Goal: Task Accomplishment & Management: Complete application form

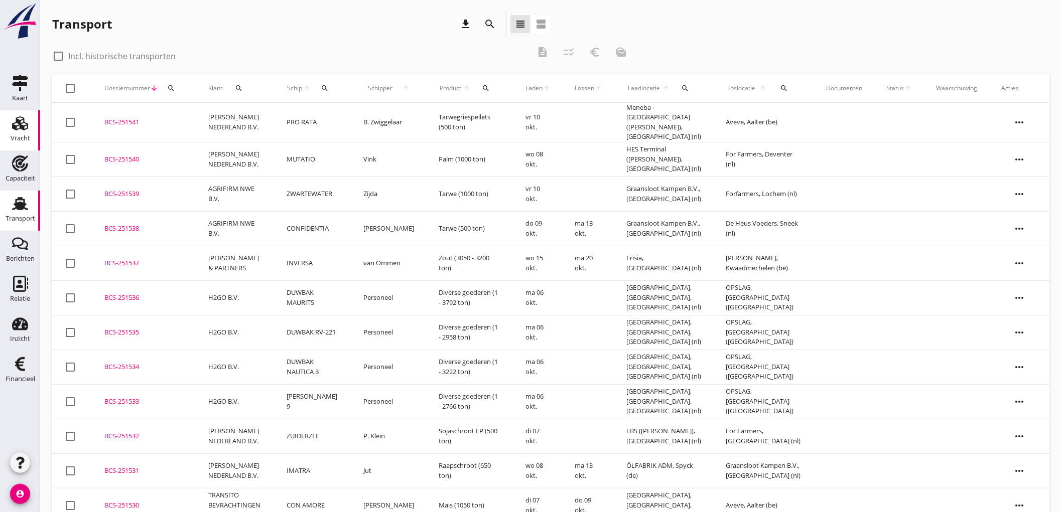
click at [19, 128] on use at bounding box center [20, 123] width 16 height 14
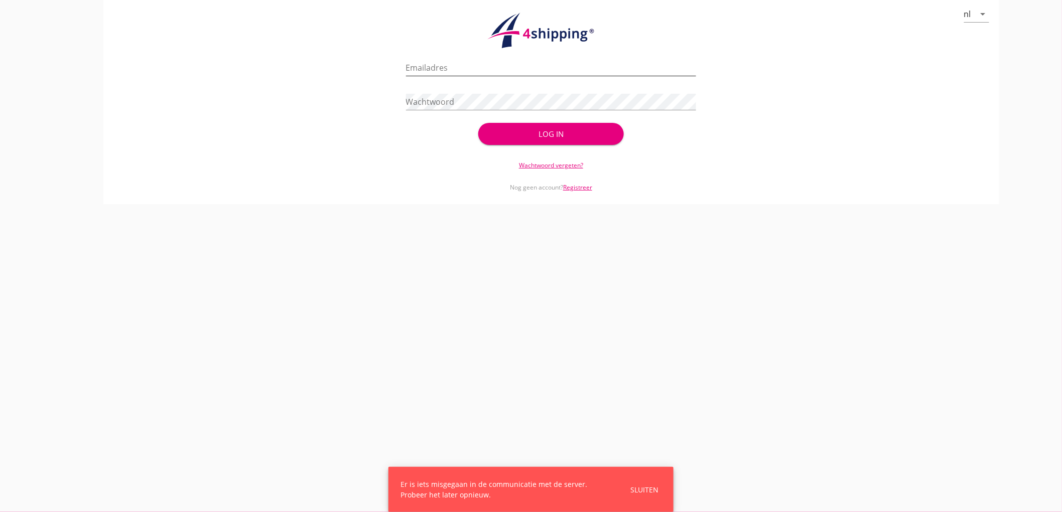
click at [443, 74] on input "Emailadres" at bounding box center [551, 68] width 291 height 16
type input "[EMAIL_ADDRESS][DOMAIN_NAME]"
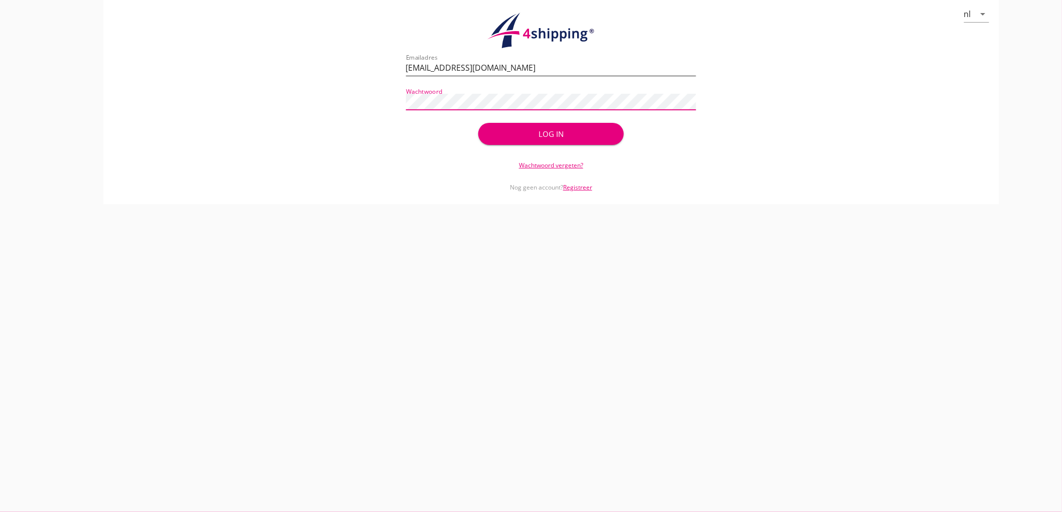
click at [478, 123] on button "Log in" at bounding box center [550, 134] width 145 height 22
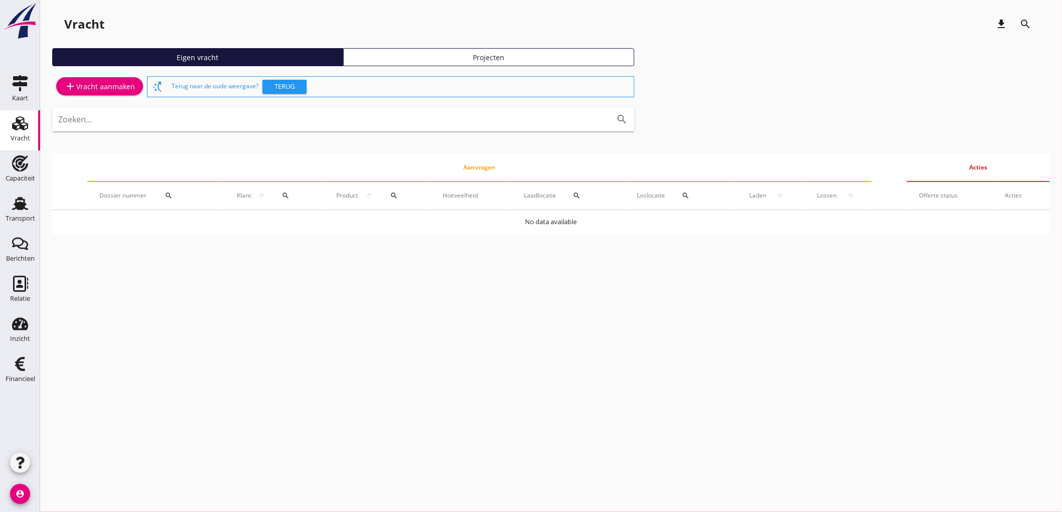
click at [113, 83] on div "add Vracht aanmaken" at bounding box center [99, 86] width 71 height 12
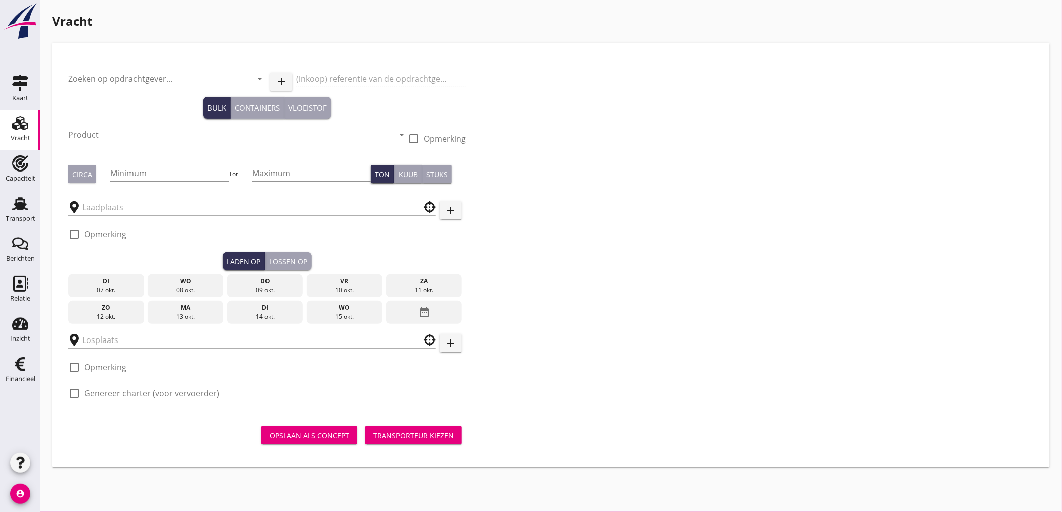
click at [65, 76] on div "Zoeken op opdrachtgever... arrow_drop_down add (inkoop) referentie van de opdra…" at bounding box center [266, 235] width 405 height 353
click at [76, 74] on input "Zoeken op opdrachtgever..." at bounding box center [153, 79] width 170 height 16
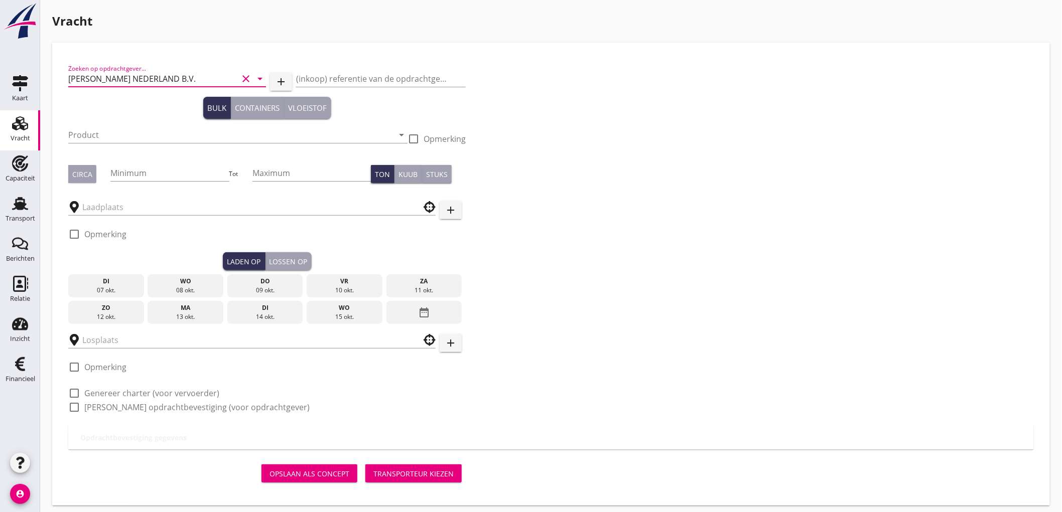
type input "[PERSON_NAME] NEDERLAND B.V."
click at [112, 133] on input "Product" at bounding box center [230, 135] width 325 height 16
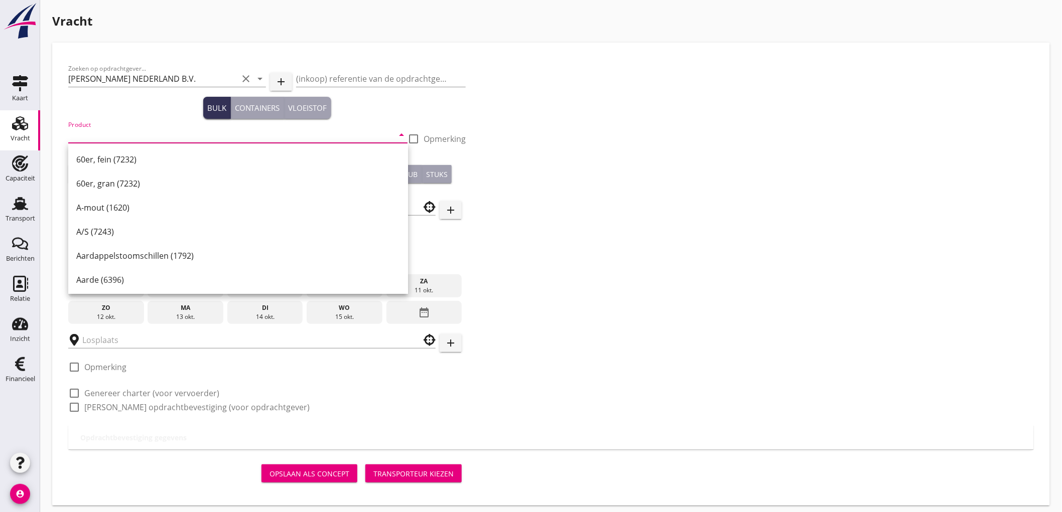
click at [139, 132] on input "Product" at bounding box center [230, 135] width 325 height 16
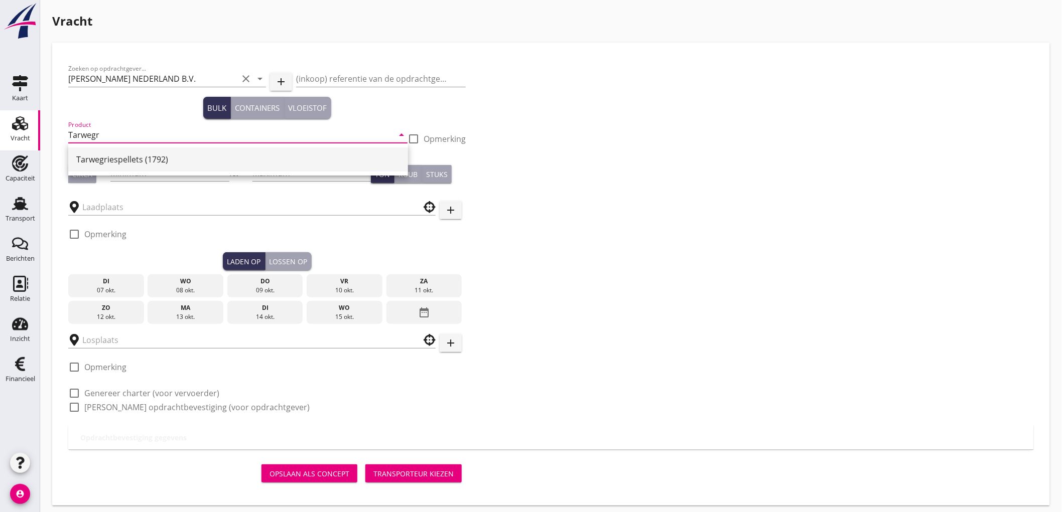
click at [149, 157] on div "Tarwegriespellets (1792)" at bounding box center [238, 160] width 324 height 12
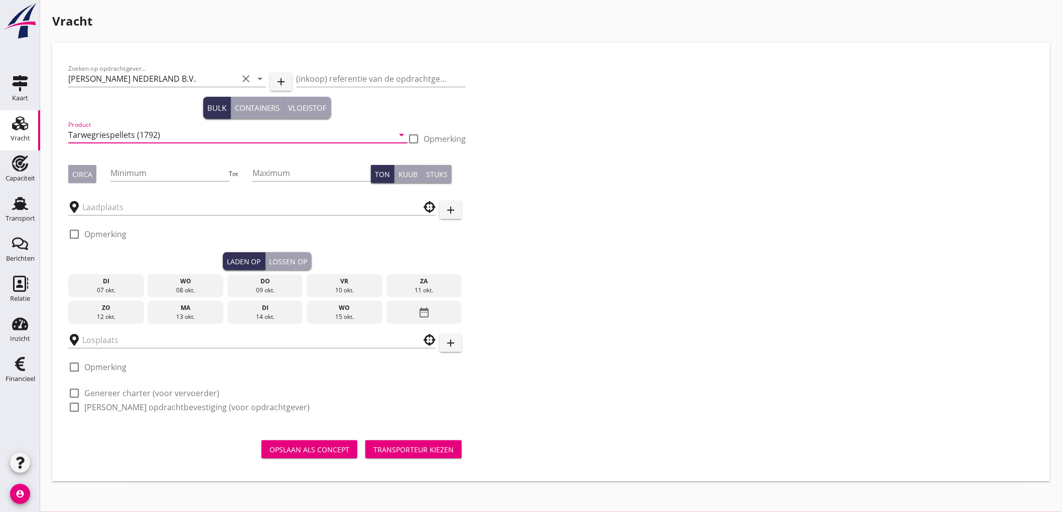
type input "Tarwegriespellets (1792)"
click at [83, 176] on div "Circa" at bounding box center [82, 174] width 20 height 11
click at [147, 173] on input "Minimum" at bounding box center [169, 173] width 118 height 16
type input "500"
click at [141, 196] on div at bounding box center [251, 204] width 367 height 22
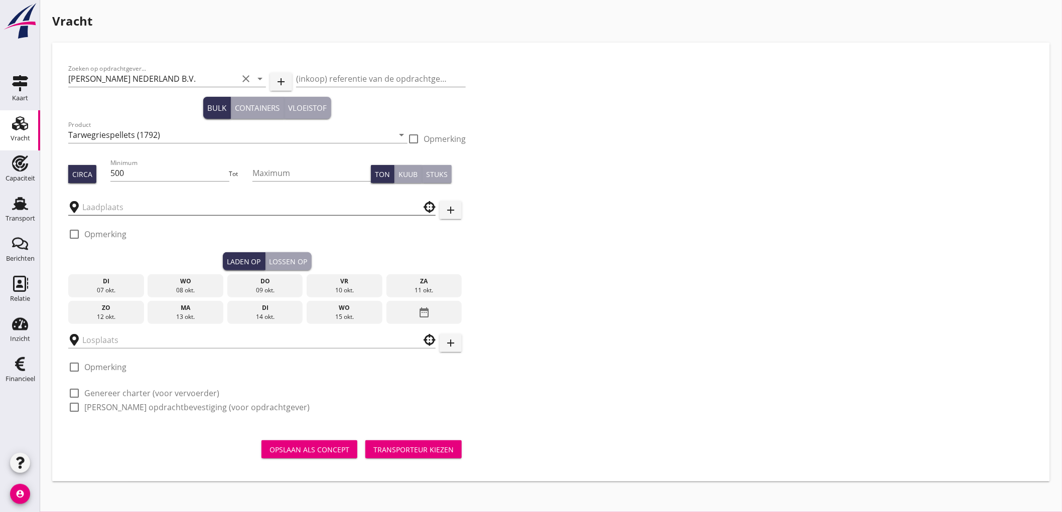
click at [138, 202] on input "text" at bounding box center [244, 207] width 325 height 16
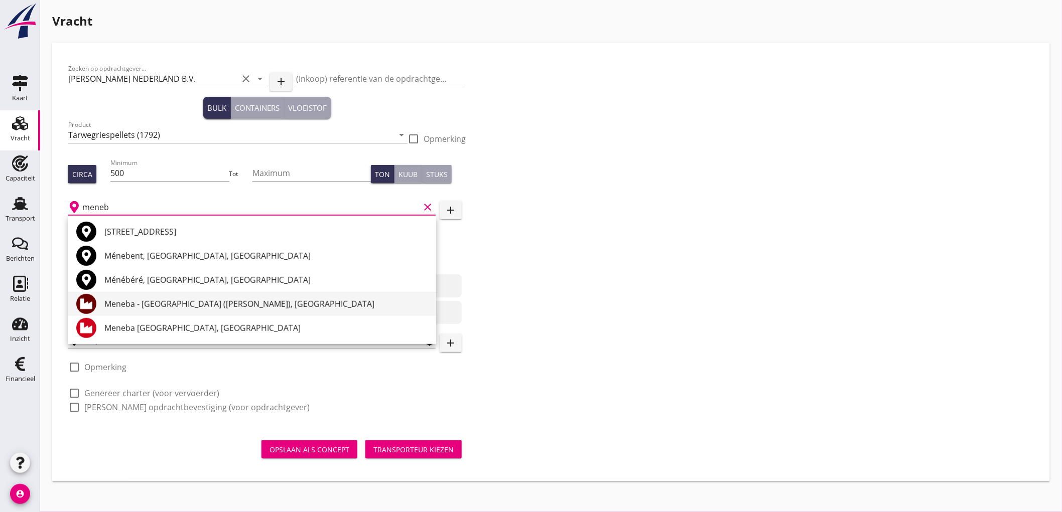
click at [139, 300] on div "Meneba - [GEOGRAPHIC_DATA] ([PERSON_NAME]), [GEOGRAPHIC_DATA]" at bounding box center [266, 304] width 324 height 12
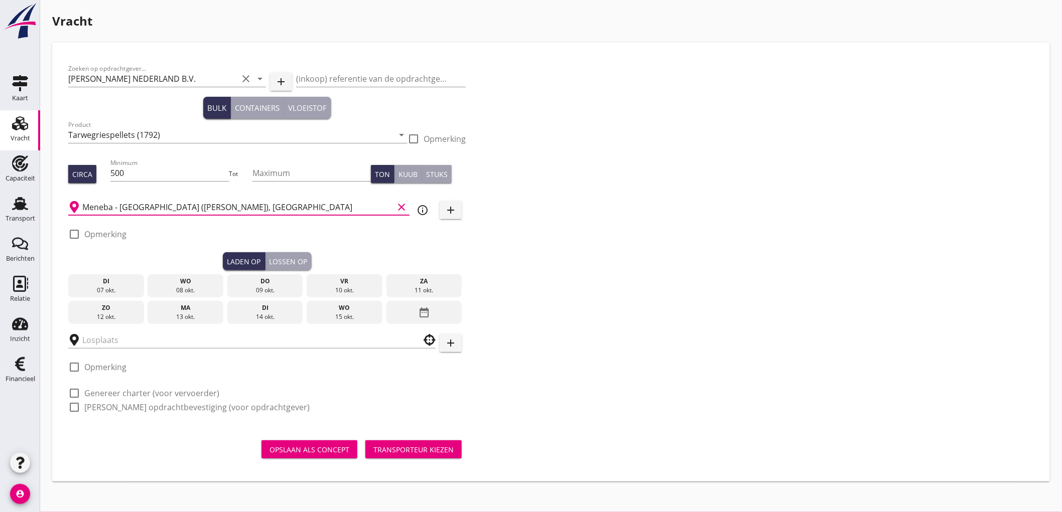
type input "Meneba - [GEOGRAPHIC_DATA] ([PERSON_NAME]), [GEOGRAPHIC_DATA]"
click at [112, 234] on label "Opmerking" at bounding box center [105, 234] width 42 height 10
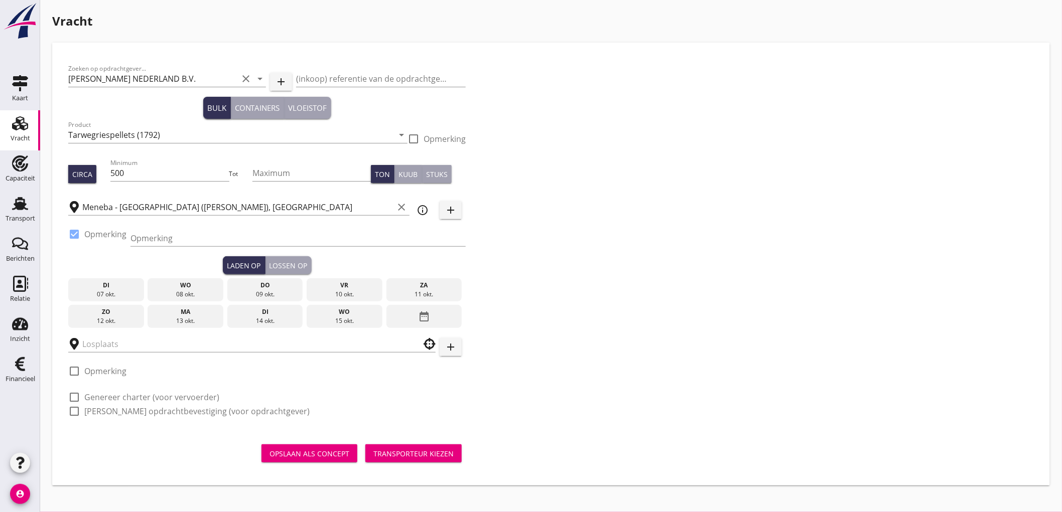
click at [110, 232] on label "Opmerking" at bounding box center [105, 234] width 42 height 10
checkbox input "false"
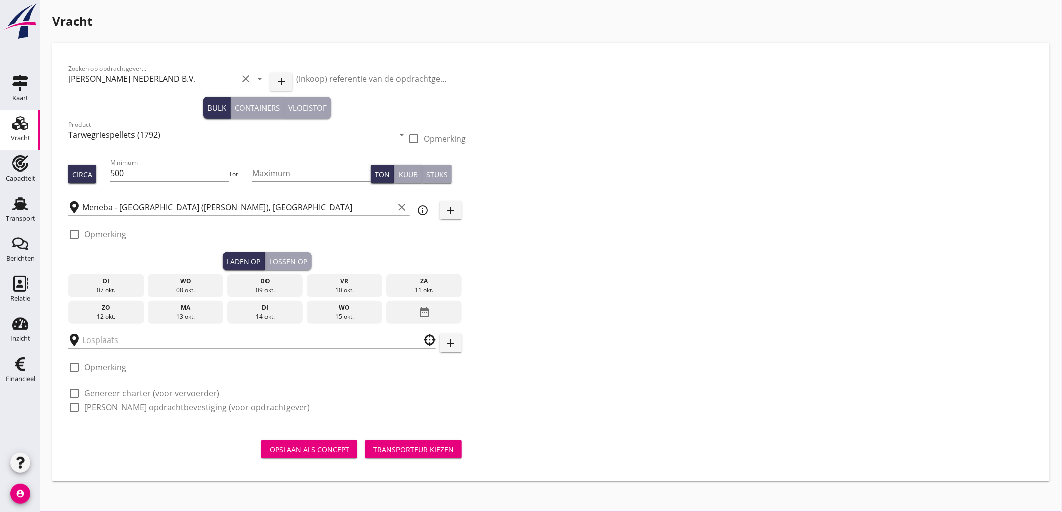
click at [279, 289] on div "09 okt." at bounding box center [265, 290] width 71 height 9
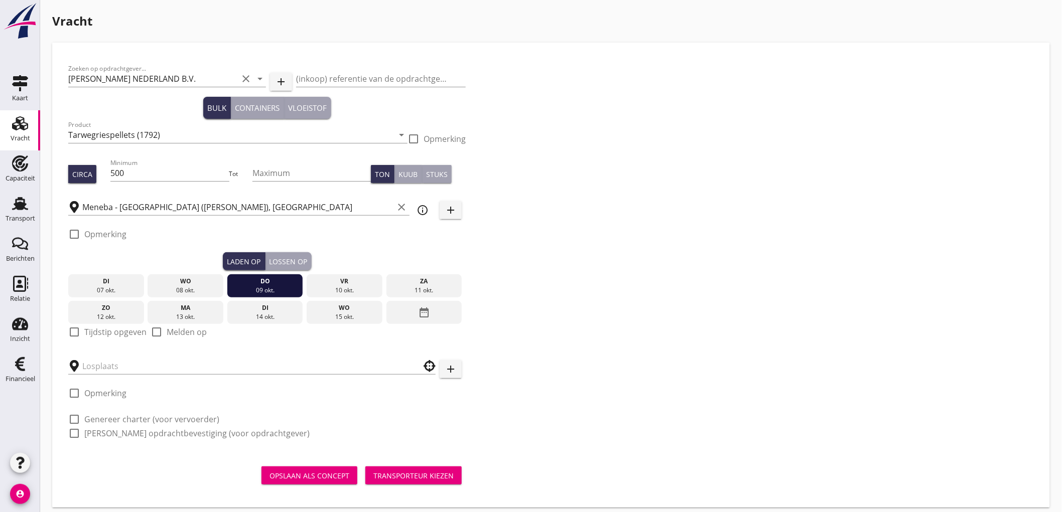
click at [121, 332] on label "Tijdstip opgeven" at bounding box center [115, 332] width 62 height 10
checkbox input "true"
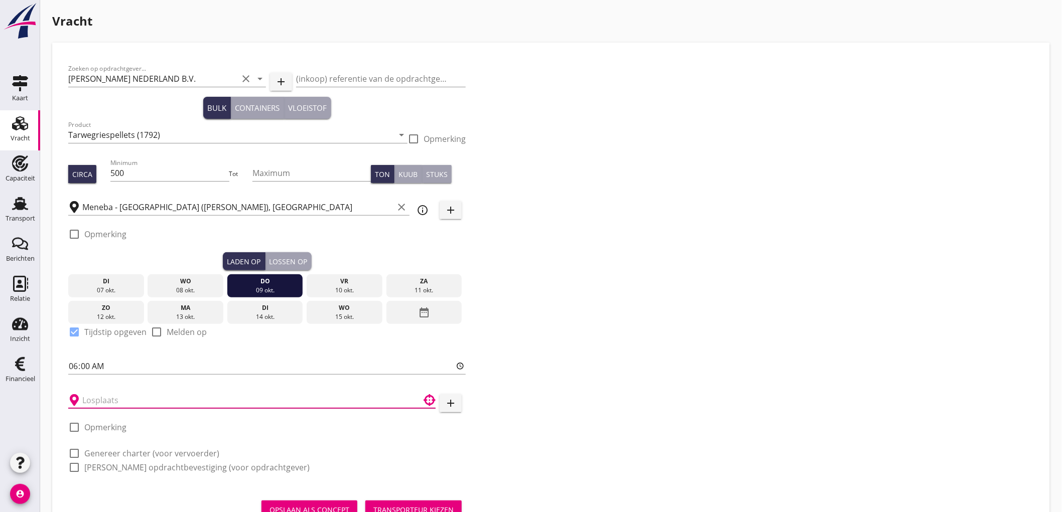
click at [127, 397] on input "text" at bounding box center [244, 400] width 325 height 16
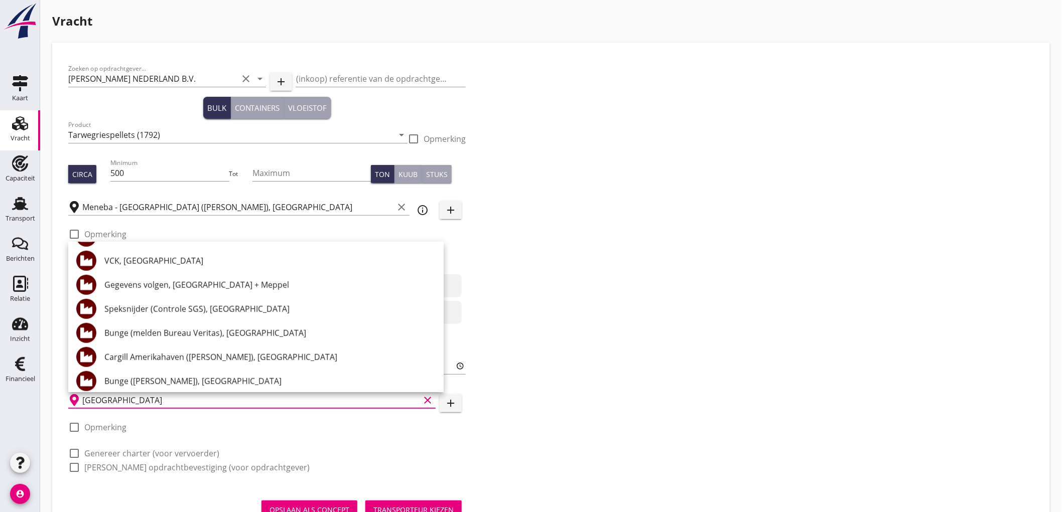
scroll to position [390, 0]
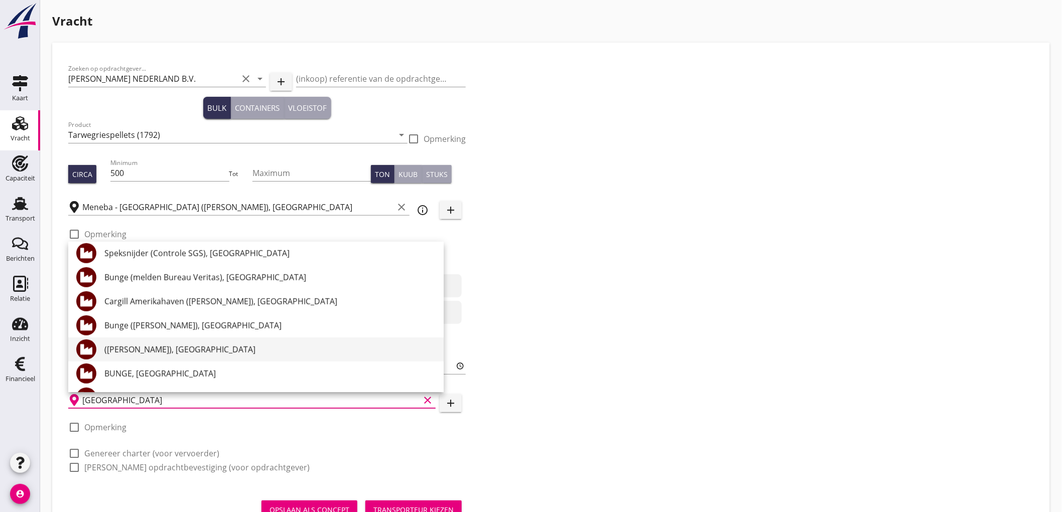
click at [216, 349] on div "([PERSON_NAME]), [GEOGRAPHIC_DATA]" at bounding box center [269, 350] width 331 height 12
type input "([PERSON_NAME]), [GEOGRAPHIC_DATA]"
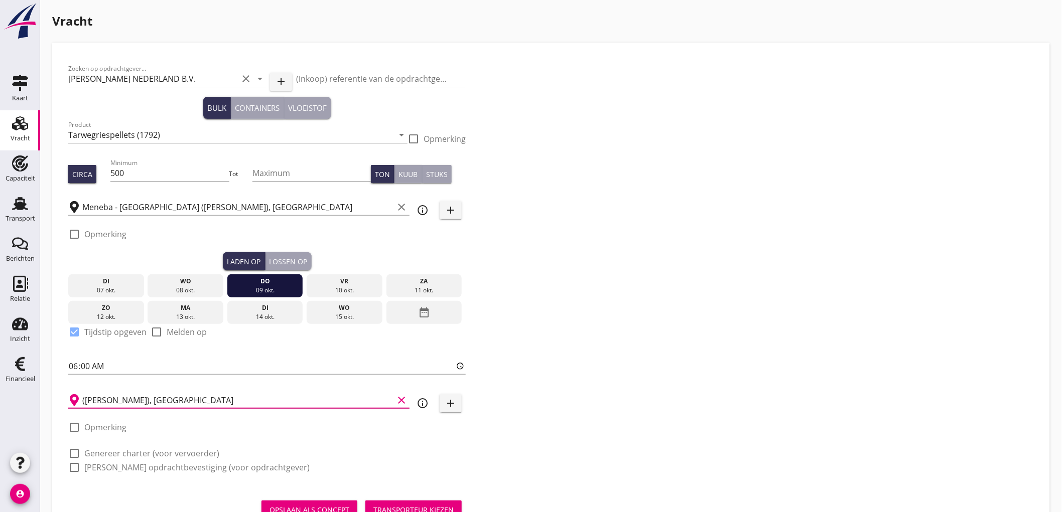
click at [101, 233] on label "Opmerking" at bounding box center [105, 234] width 42 height 10
checkbox input "true"
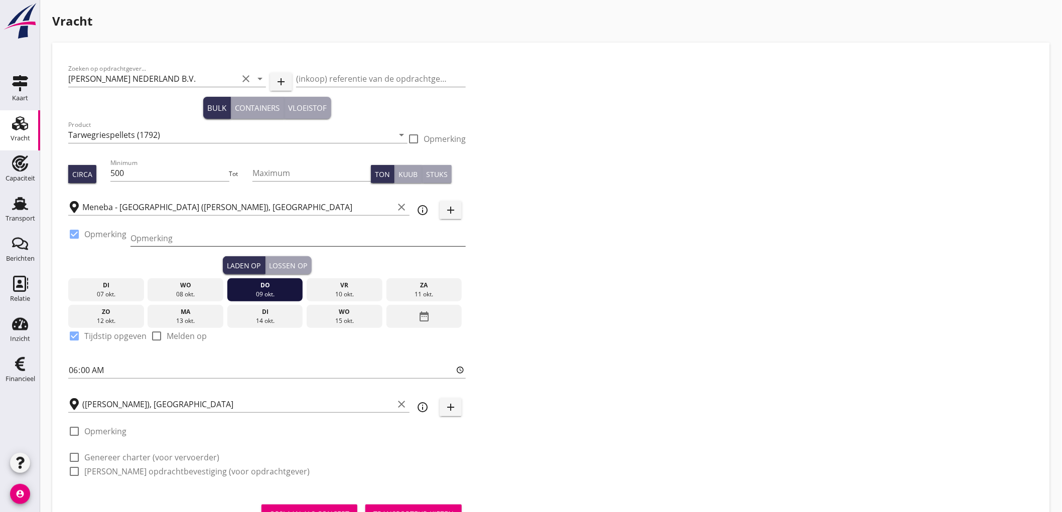
click at [159, 240] on input "Opmerking" at bounding box center [297, 238] width 335 height 16
type input "L"
click at [106, 233] on label "Opmerking" at bounding box center [105, 234] width 42 height 10
checkbox input "false"
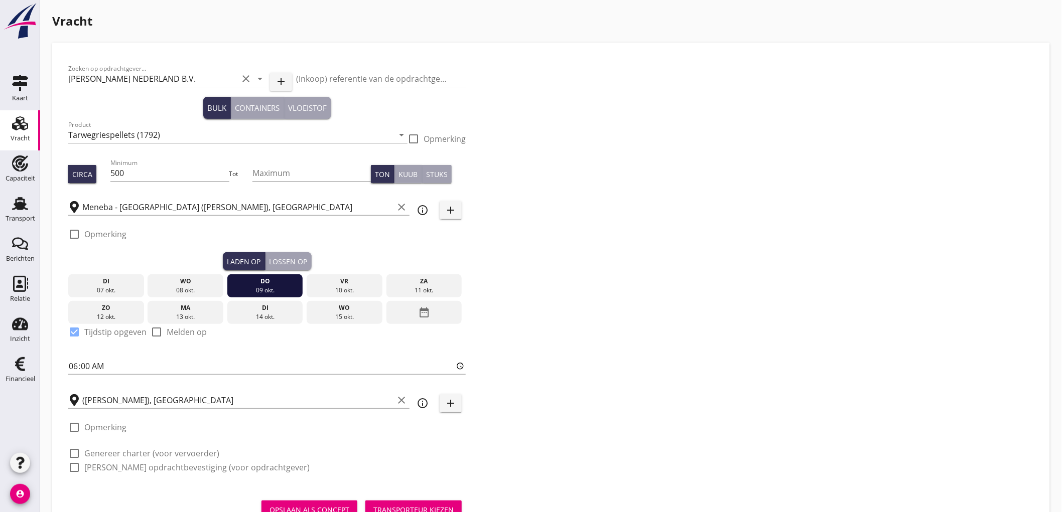
click at [107, 427] on label "Opmerking" at bounding box center [105, 428] width 42 height 10
checkbox input "true"
click at [173, 397] on input "([PERSON_NAME]), [GEOGRAPHIC_DATA]" at bounding box center [237, 400] width 311 height 16
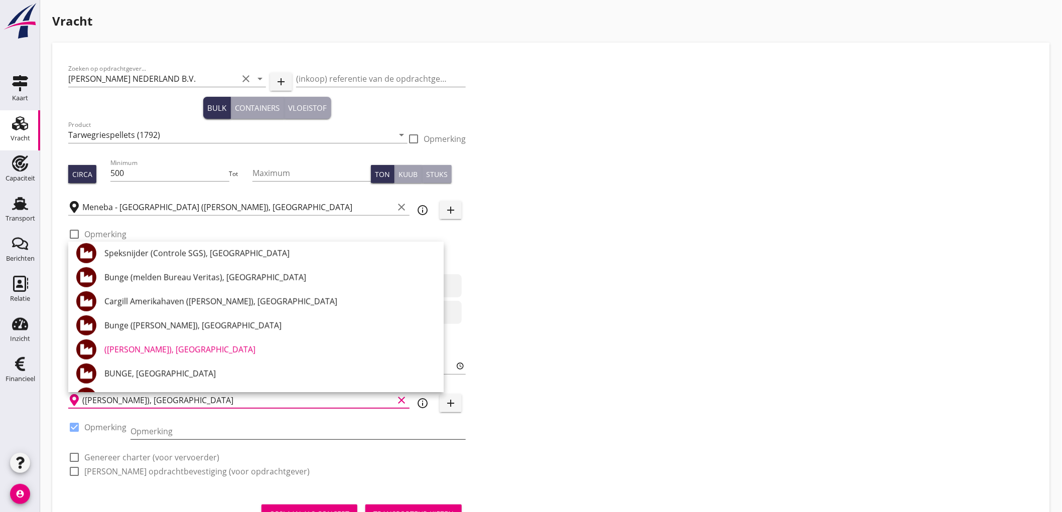
click at [176, 433] on input "Opmerking" at bounding box center [297, 432] width 335 height 16
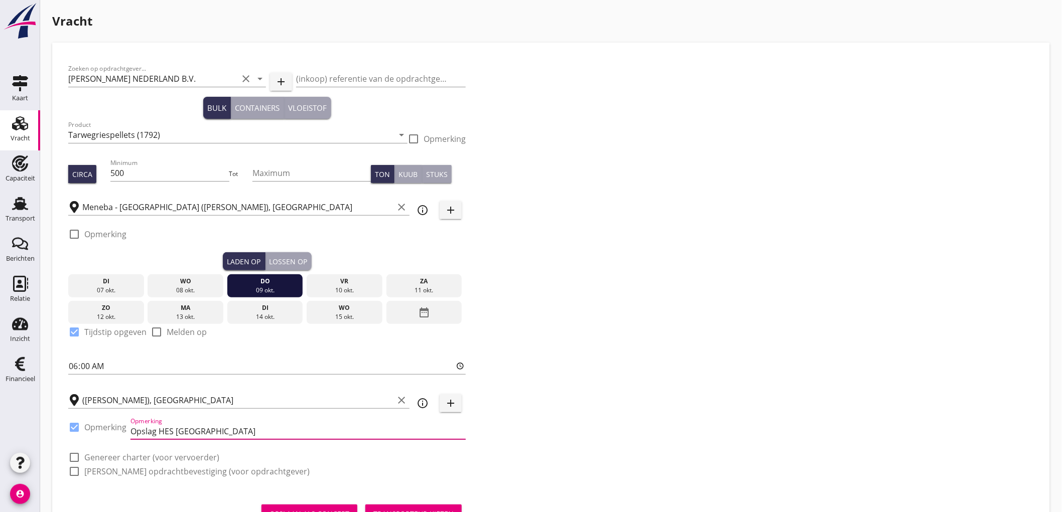
type input "Opslag HES [GEOGRAPHIC_DATA]"
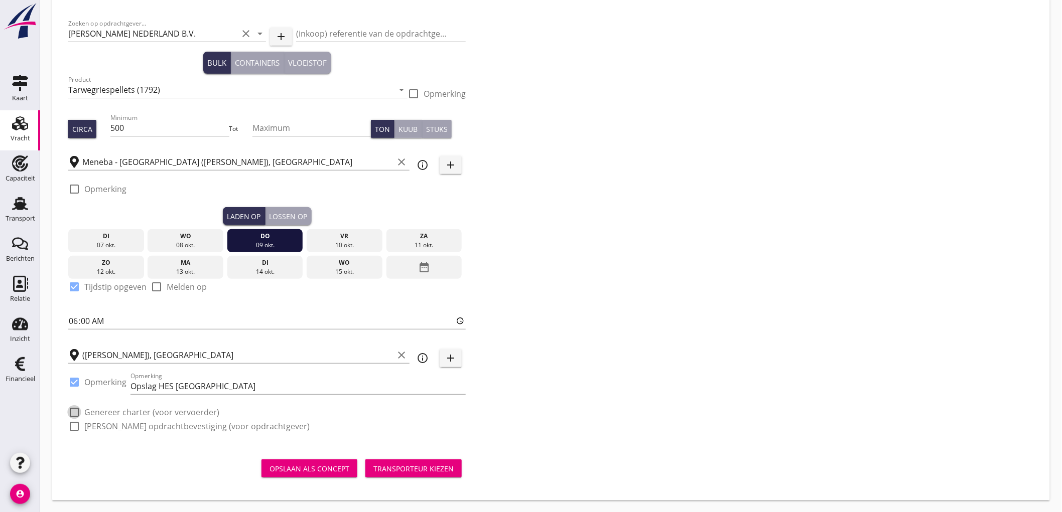
click at [162, 414] on label "Genereer charter (voor vervoerder)" at bounding box center [151, 413] width 135 height 10
checkbox input "true"
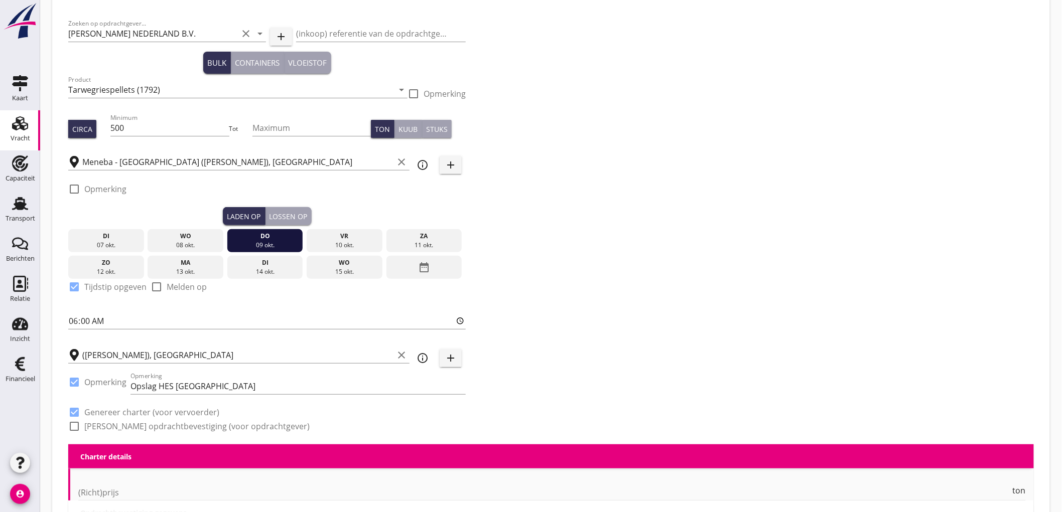
checkbox input "true"
click at [161, 421] on div "check_box_outline_blank [PERSON_NAME] opdrachtbevestiging (voor opdrachtgever)" at bounding box center [188, 427] width 241 height 12
click at [161, 426] on label "[PERSON_NAME] opdrachtbevestiging (voor opdrachtgever)" at bounding box center [196, 427] width 225 height 10
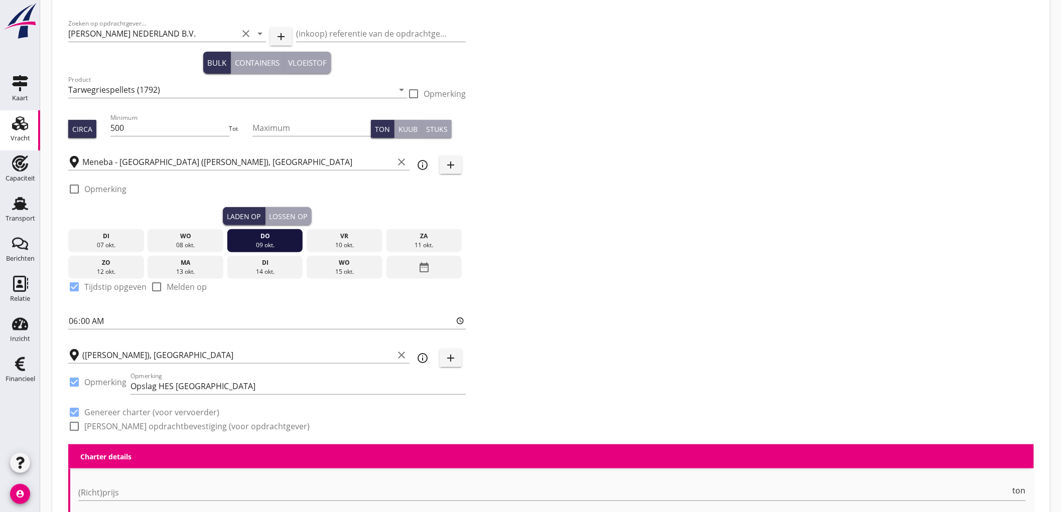
checkbox input "true"
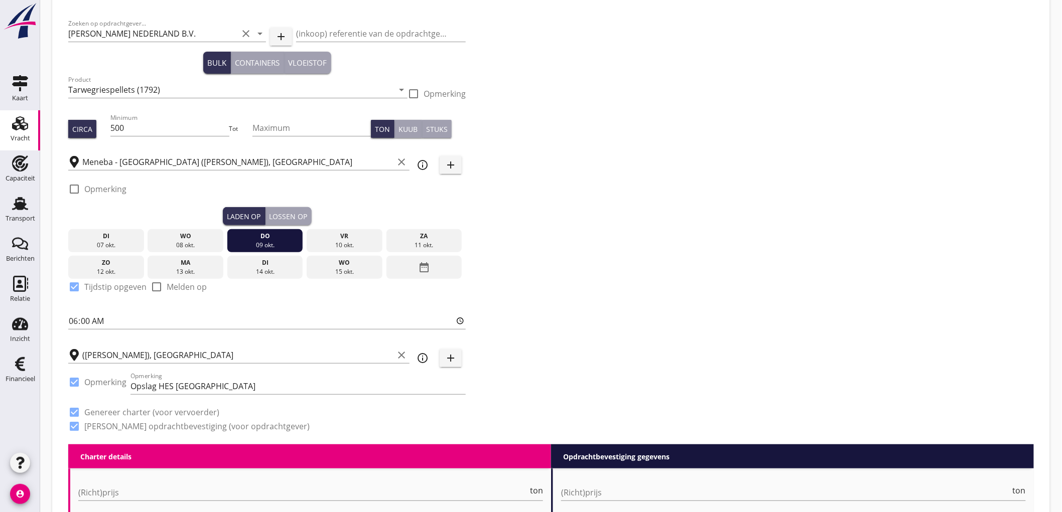
scroll to position [157, 0]
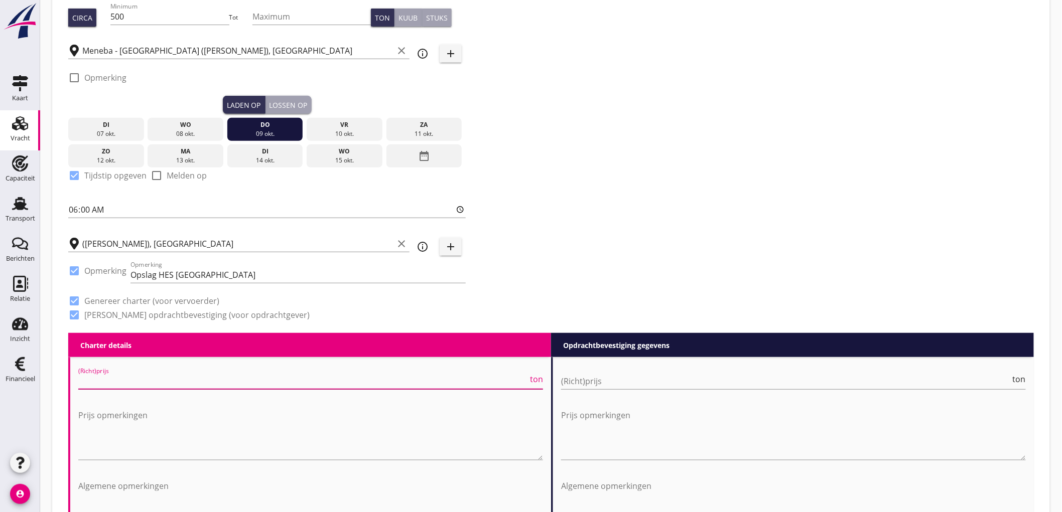
click at [364, 375] on input "(Richt)prijs" at bounding box center [303, 381] width 450 height 16
click at [200, 367] on div "(Richt)prijs ton" at bounding box center [310, 383] width 465 height 32
click at [204, 377] on input "(Richt)prijs" at bounding box center [303, 381] width 450 height 16
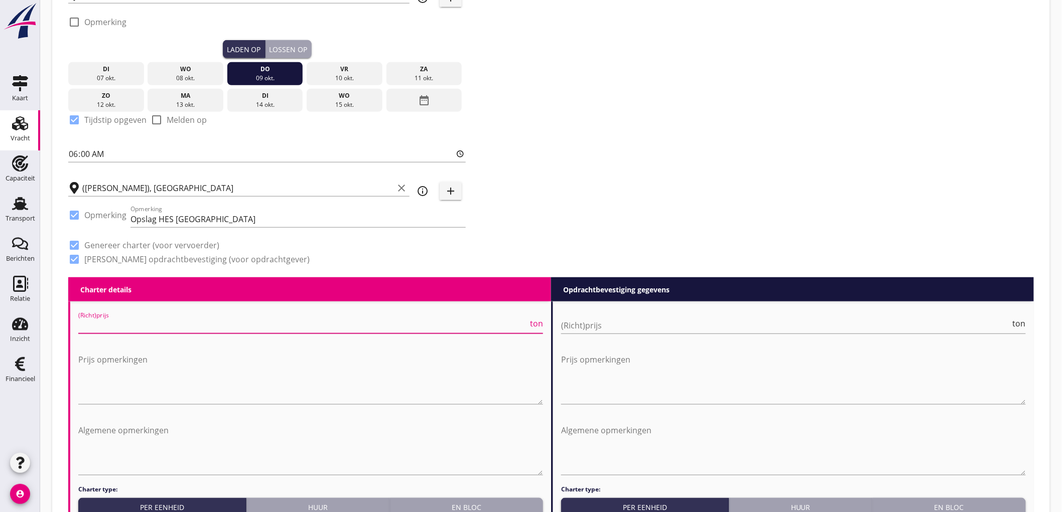
scroll to position [268, 0]
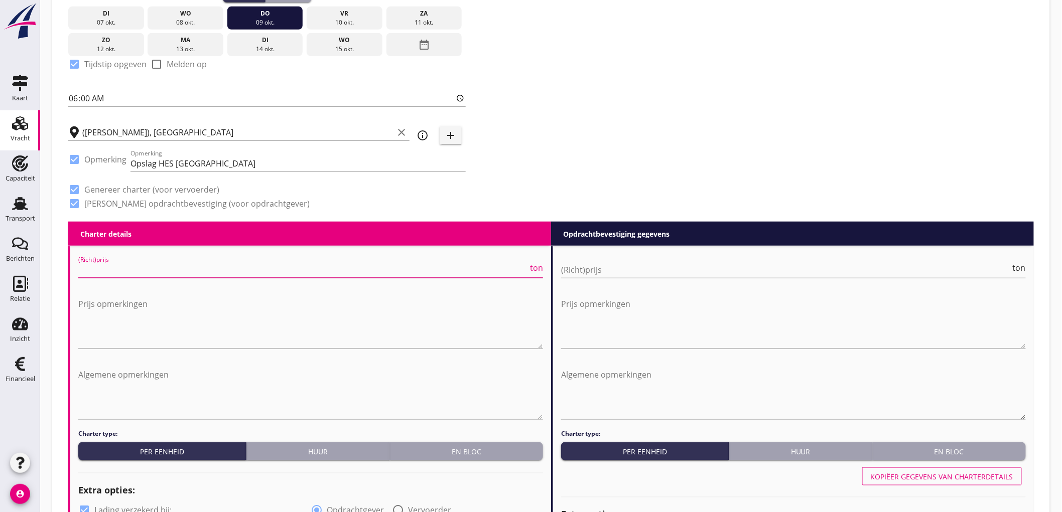
click at [304, 264] on input "(Richt)prijs" at bounding box center [303, 270] width 450 height 16
type input "3750"
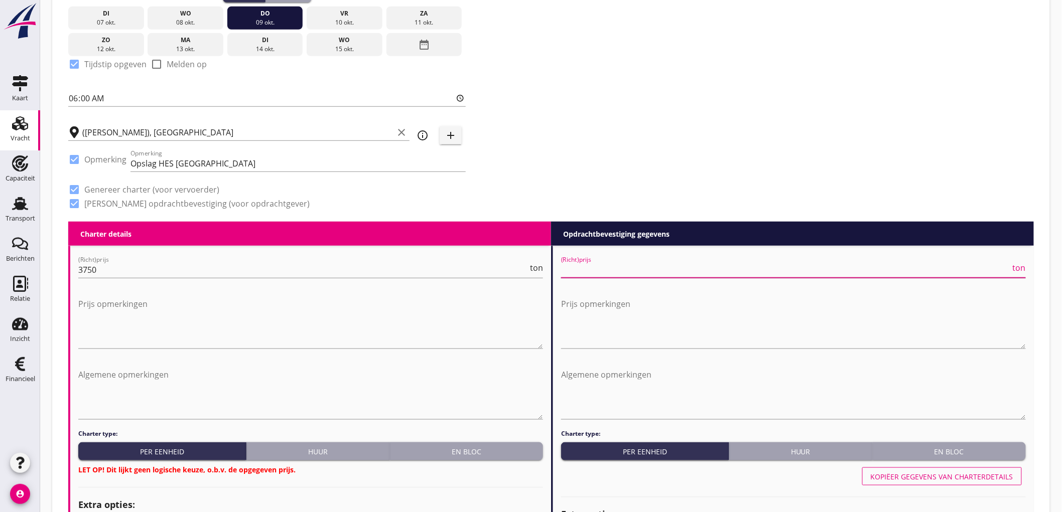
click at [616, 273] on input "(Richt)prijs" at bounding box center [786, 270] width 450 height 16
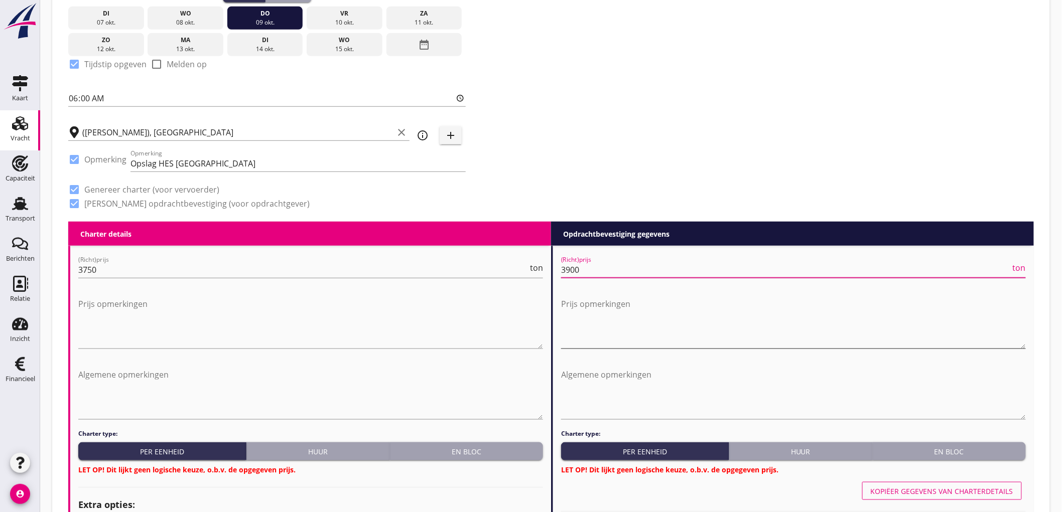
scroll to position [324, 0]
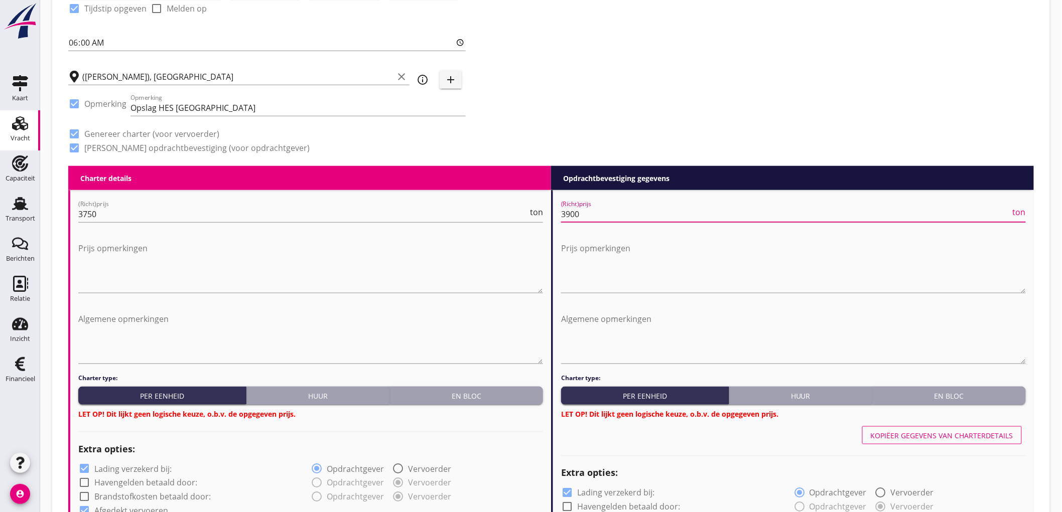
type input "3900"
click at [493, 395] on div "En bloc" at bounding box center [466, 396] width 145 height 11
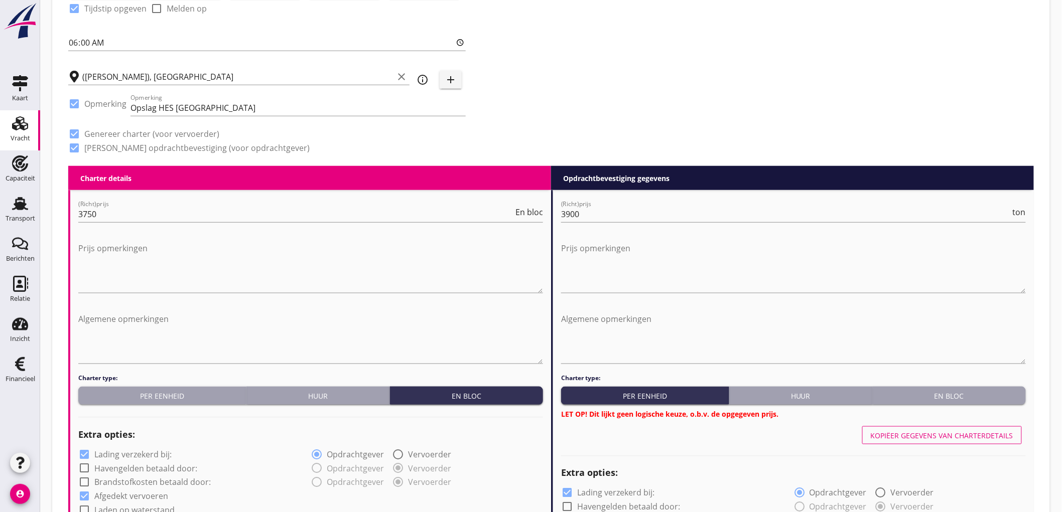
click at [920, 387] on button "En bloc" at bounding box center [949, 396] width 153 height 18
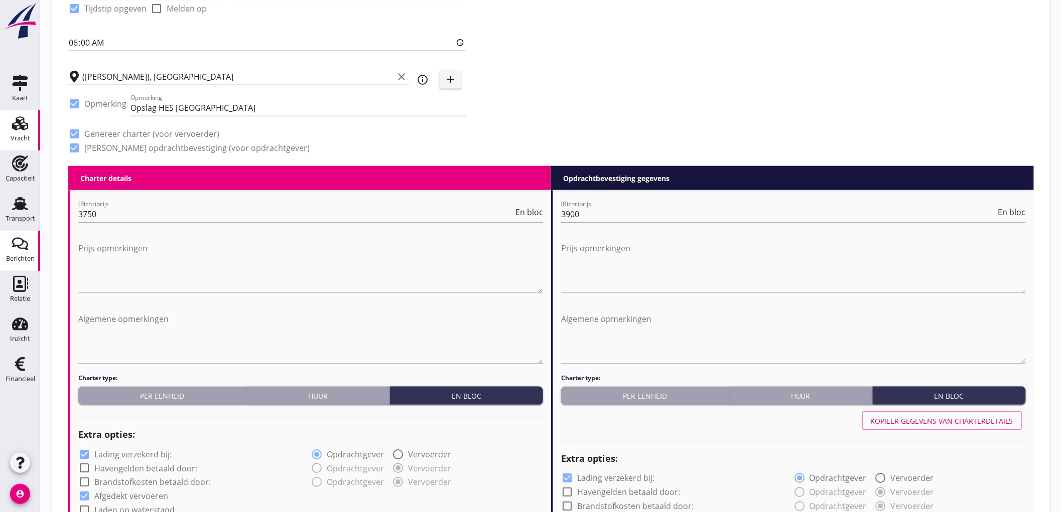
scroll to position [435, 0]
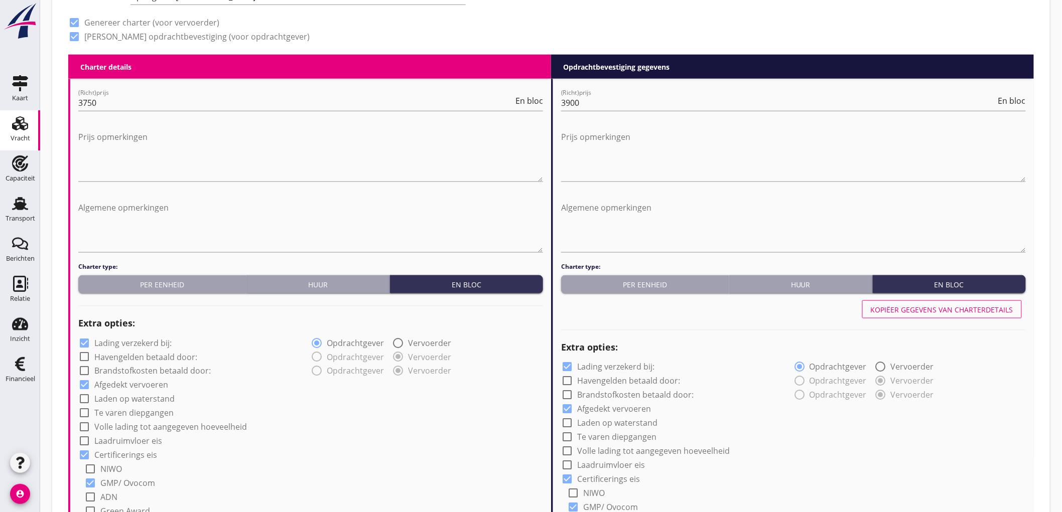
click at [132, 334] on div "Extra opties:" at bounding box center [310, 324] width 465 height 24
click at [128, 342] on label "Lading verzekerd bij:" at bounding box center [132, 343] width 77 height 10
checkbox input "false"
click at [575, 370] on div "check_box Lading verzekerd bij:" at bounding box center [607, 367] width 93 height 12
click at [579, 367] on label "Lading verzekerd bij:" at bounding box center [615, 367] width 77 height 10
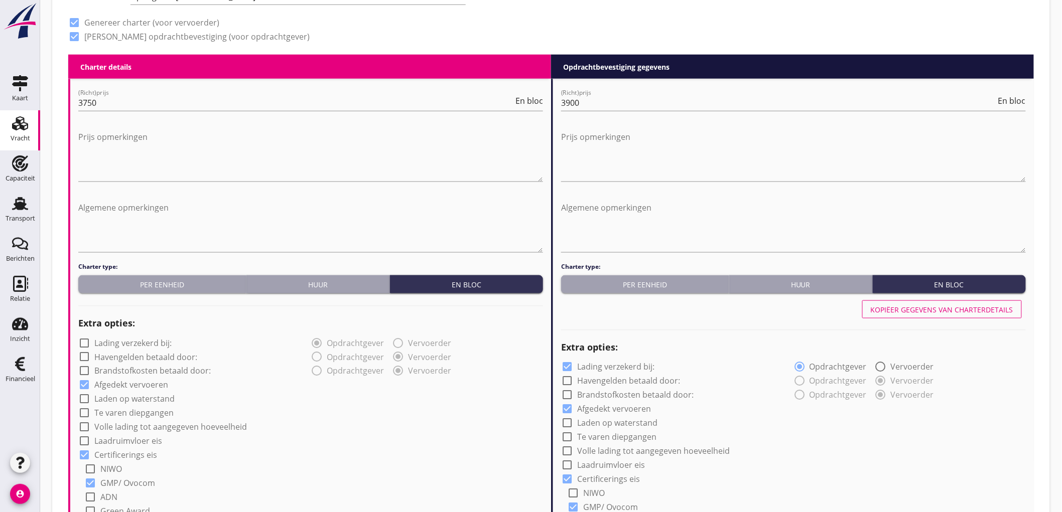
checkbox input "false"
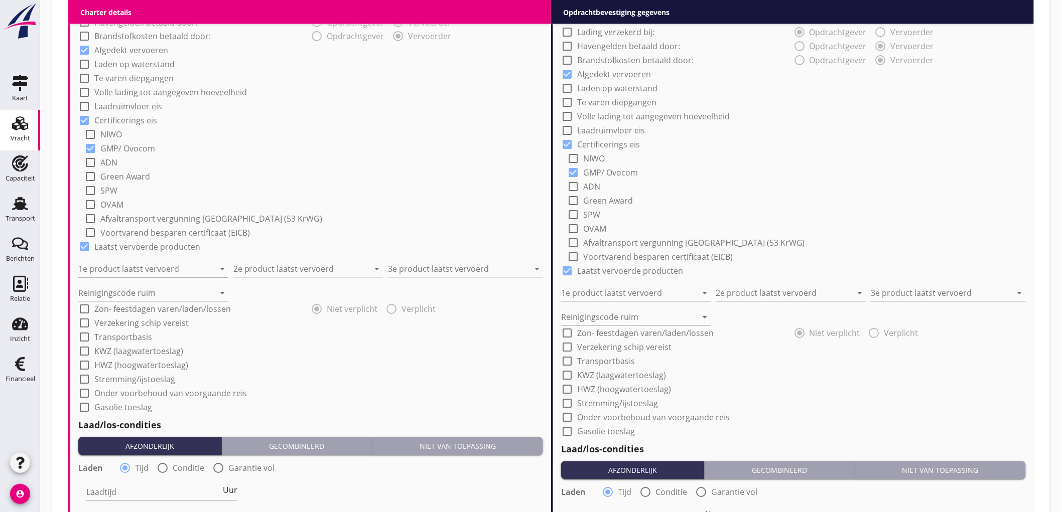
click at [140, 266] on input "1e product laatst vervoerd" at bounding box center [146, 269] width 136 height 16
type input "Brouwgerst (120)"
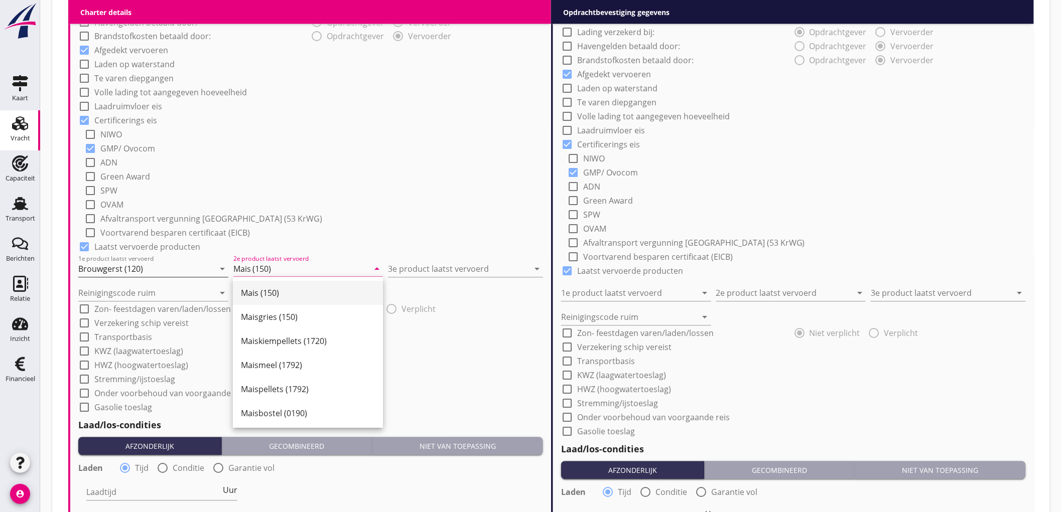
type input "Mais (150)"
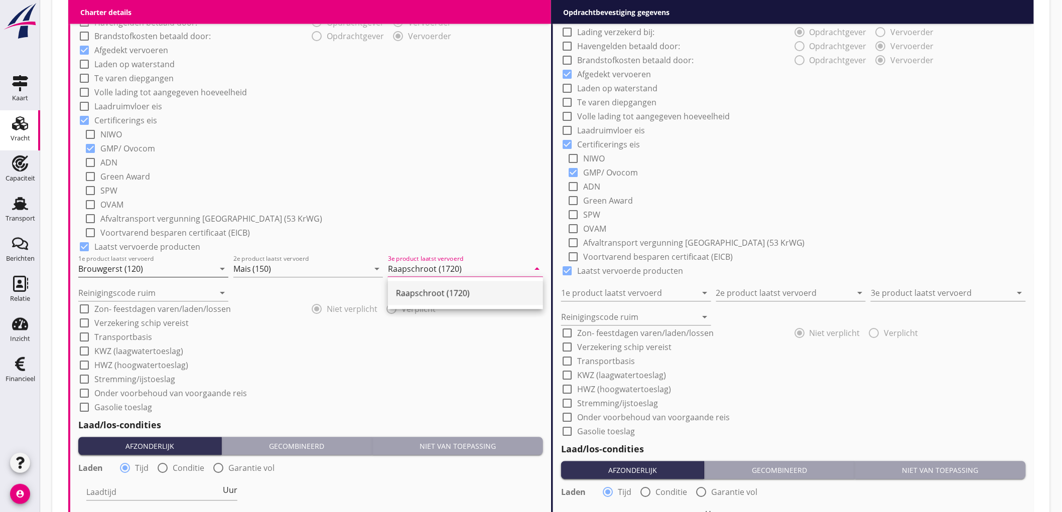
type input "Raapschroot (1720)"
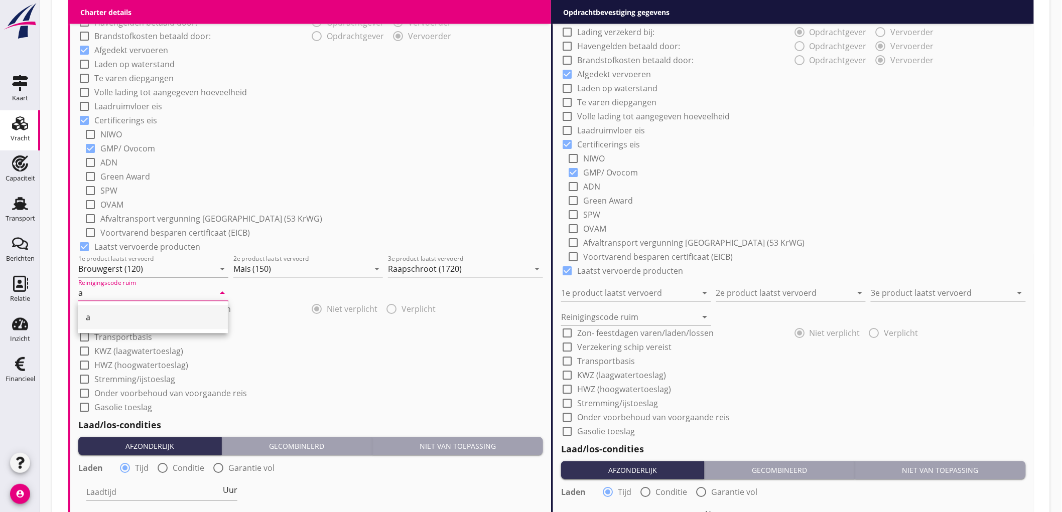
type input "a"
click at [407, 145] on div "check_box GMP/ Ovocom" at bounding box center [313, 148] width 459 height 14
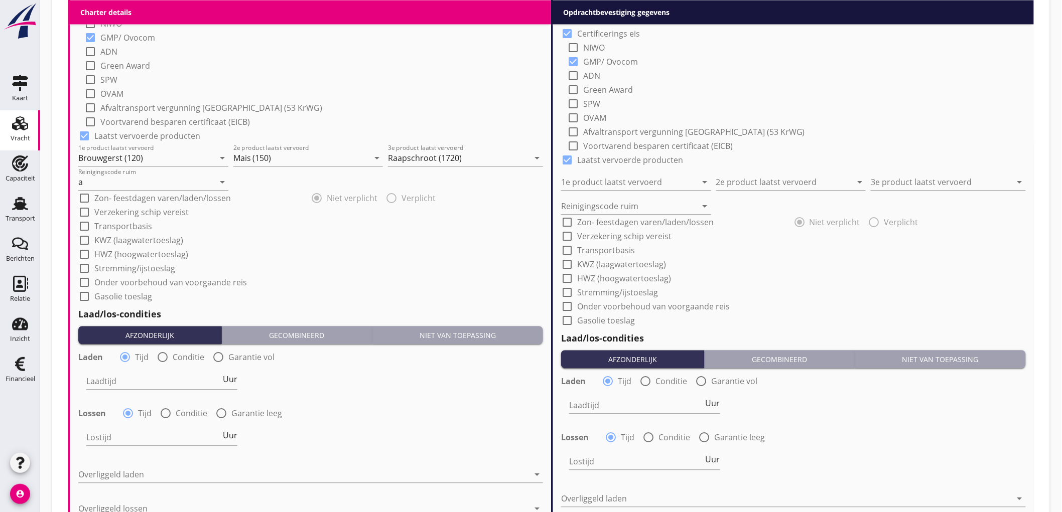
click at [173, 354] on label "Conditie" at bounding box center [189, 357] width 32 height 10
radio input "false"
radio input "true"
click at [136, 383] on div at bounding box center [192, 381] width 213 height 16
click at [0, 0] on div "Nederlands wettelijk 2011" at bounding box center [0, 0] width 0 height 0
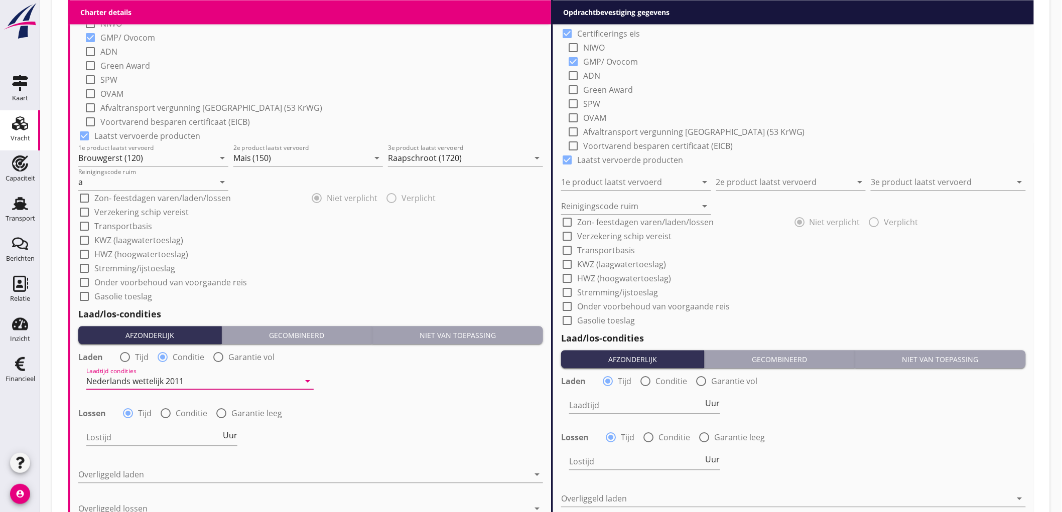
click at [172, 396] on div at bounding box center [199, 396] width 227 height 6
click at [167, 410] on div at bounding box center [165, 413] width 17 height 17
radio input "false"
radio input "true"
click at [133, 432] on div at bounding box center [192, 438] width 213 height 16
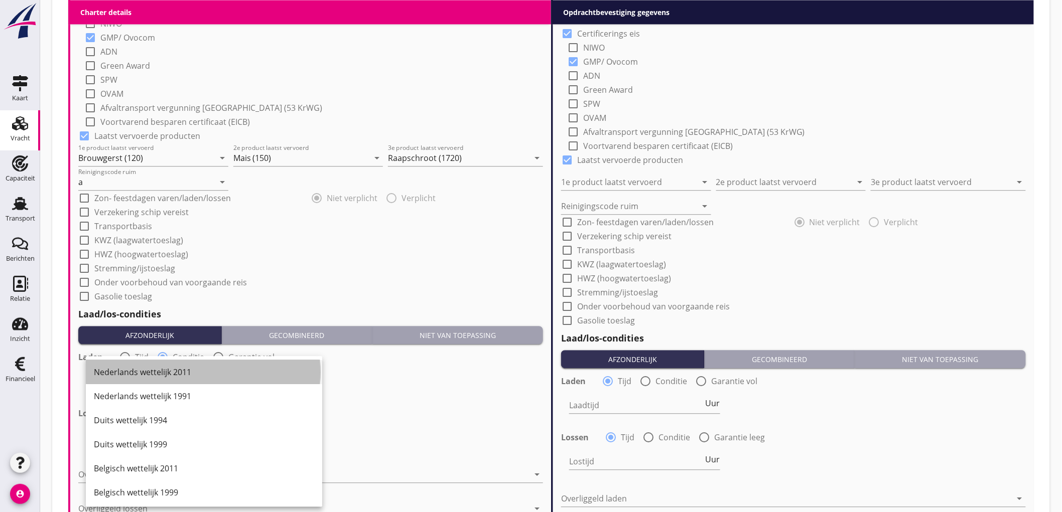
click at [181, 378] on div "Nederlands wettelijk 2011" at bounding box center [204, 372] width 220 height 24
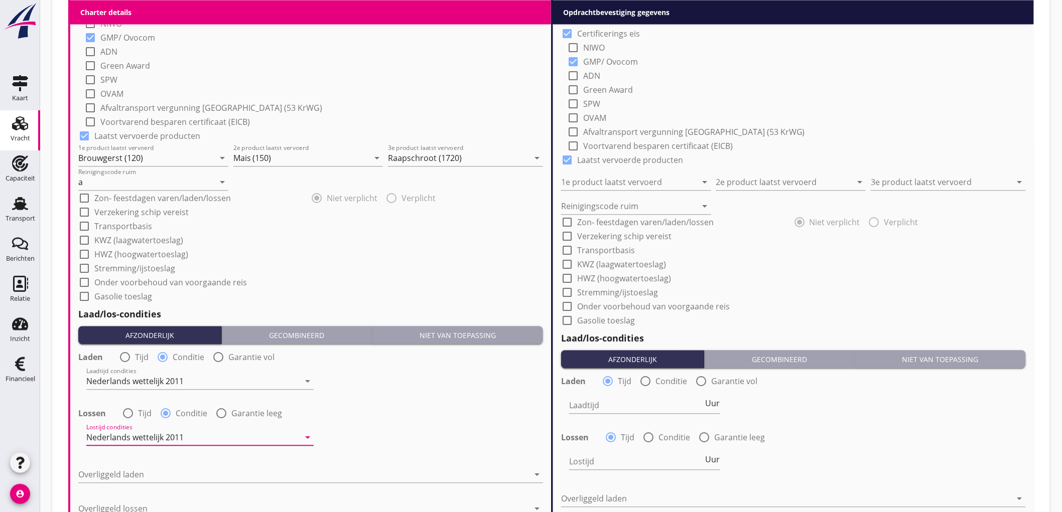
click at [428, 418] on div "Lossen radio_button_unchecked Tijd radio_button_checked Conditie radio_button_u…" at bounding box center [310, 412] width 465 height 14
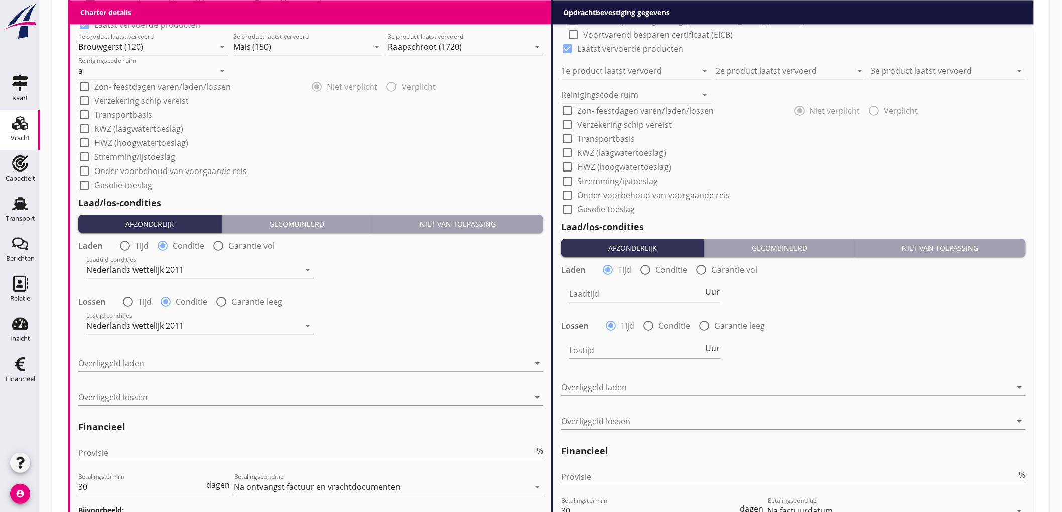
click at [121, 372] on div "Overliggeld laden arrow_drop_down" at bounding box center [310, 368] width 465 height 26
click at [127, 366] on div at bounding box center [303, 363] width 451 height 16
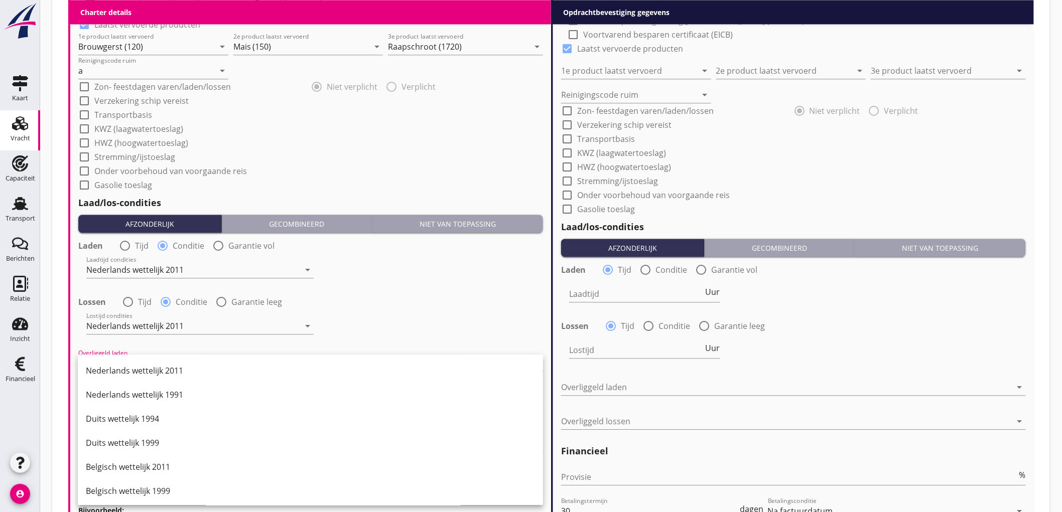
click at [127, 366] on div "Nederlands wettelijk 2011" at bounding box center [310, 371] width 449 height 12
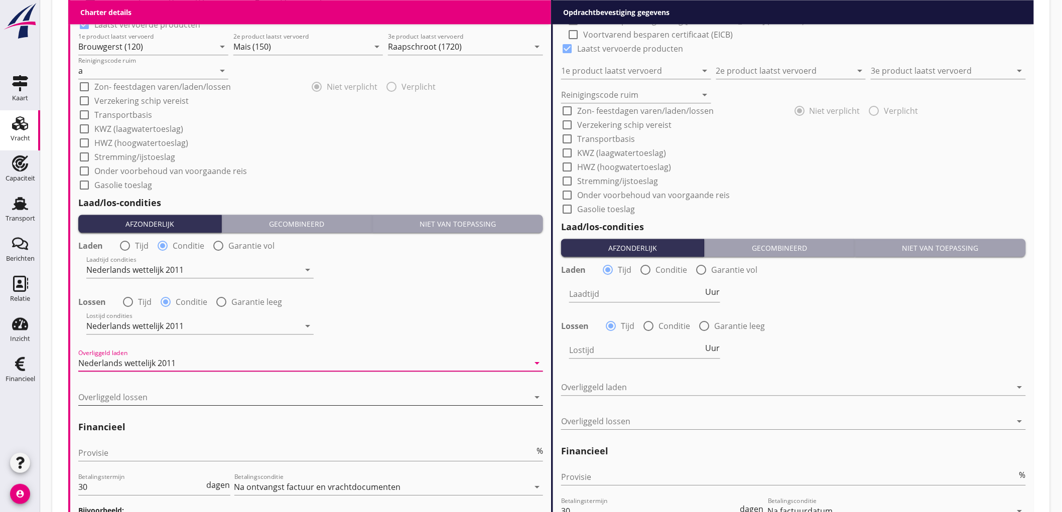
click at [148, 398] on div at bounding box center [303, 397] width 451 height 16
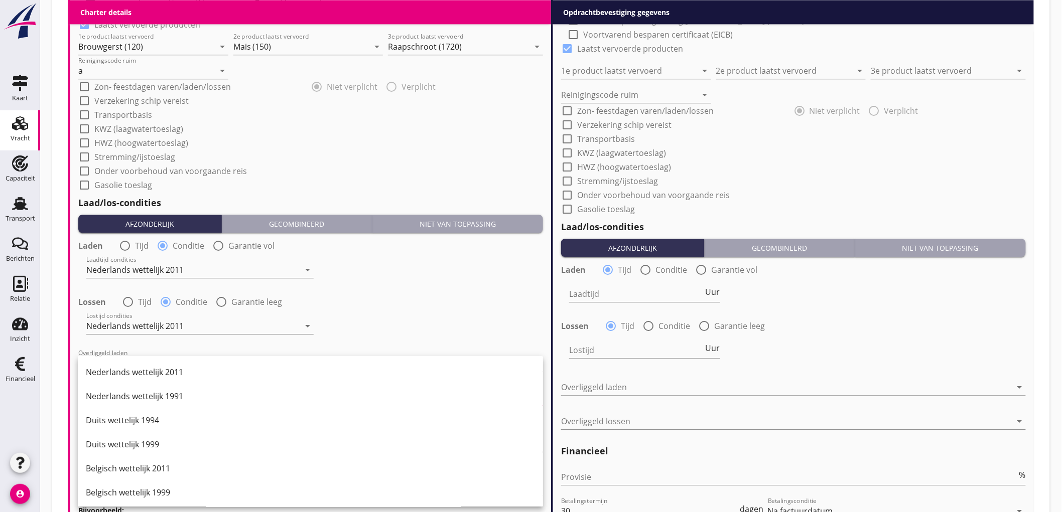
click at [148, 398] on div "Nederlands wettelijk 1991" at bounding box center [310, 396] width 449 height 12
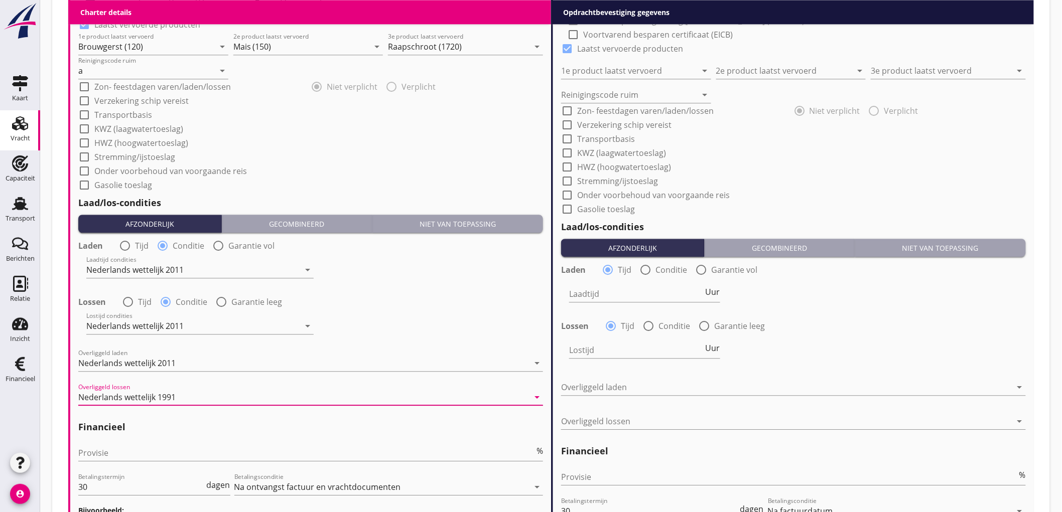
click at [148, 398] on div "Nederlands wettelijk 1991" at bounding box center [126, 397] width 97 height 9
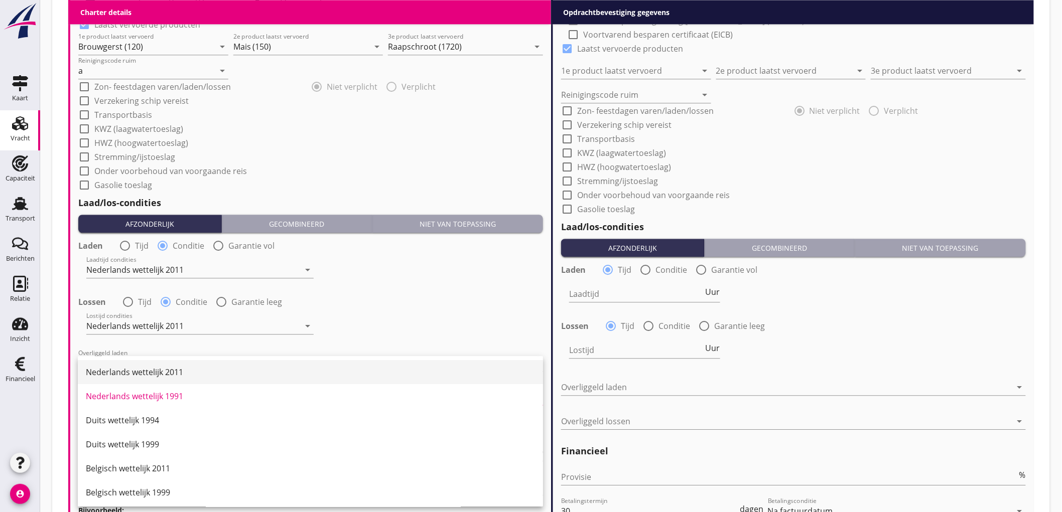
click at [160, 374] on div "Nederlands wettelijk 2011" at bounding box center [310, 372] width 449 height 12
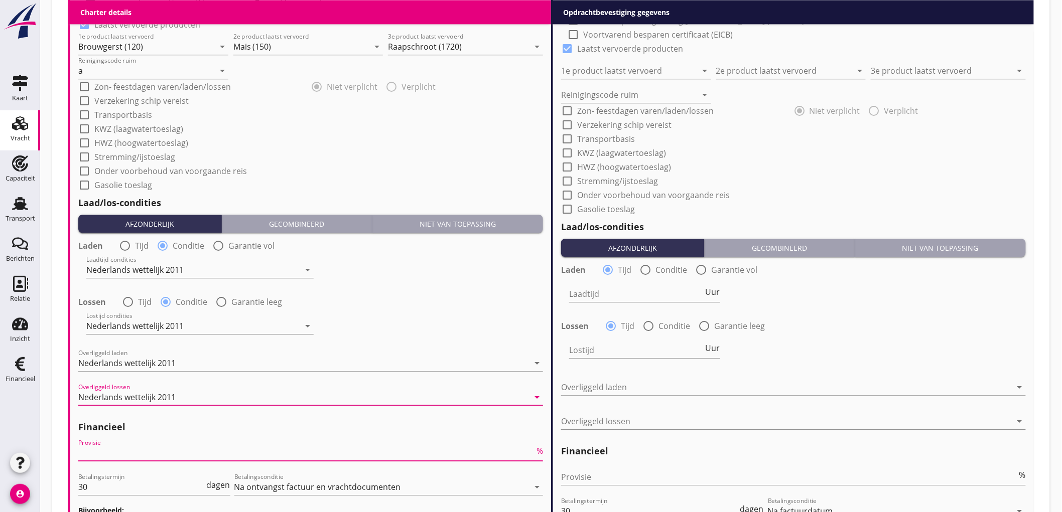
click at [122, 450] on input "Provisie" at bounding box center [306, 453] width 456 height 16
type input "5"
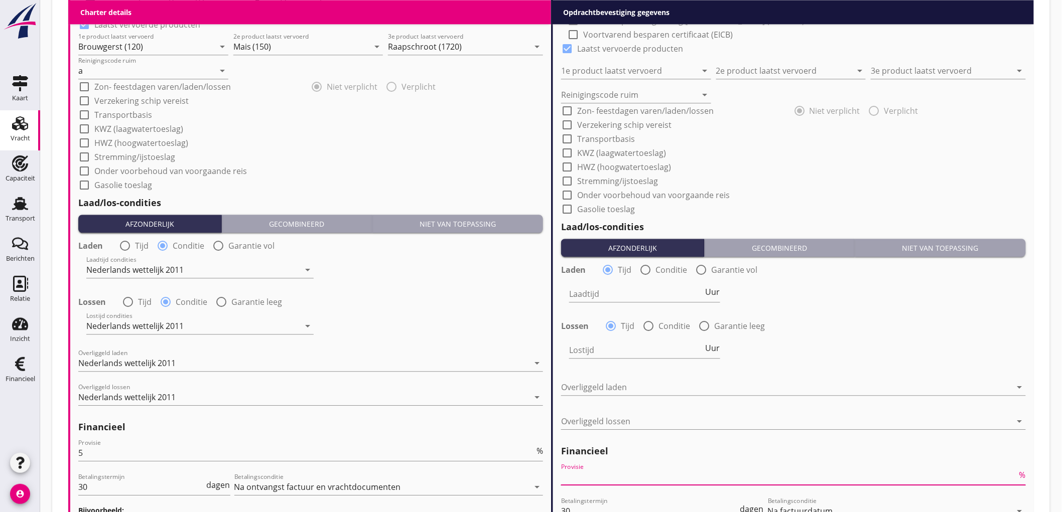
click at [591, 474] on input "Provisie" at bounding box center [789, 477] width 456 height 16
type input "2"
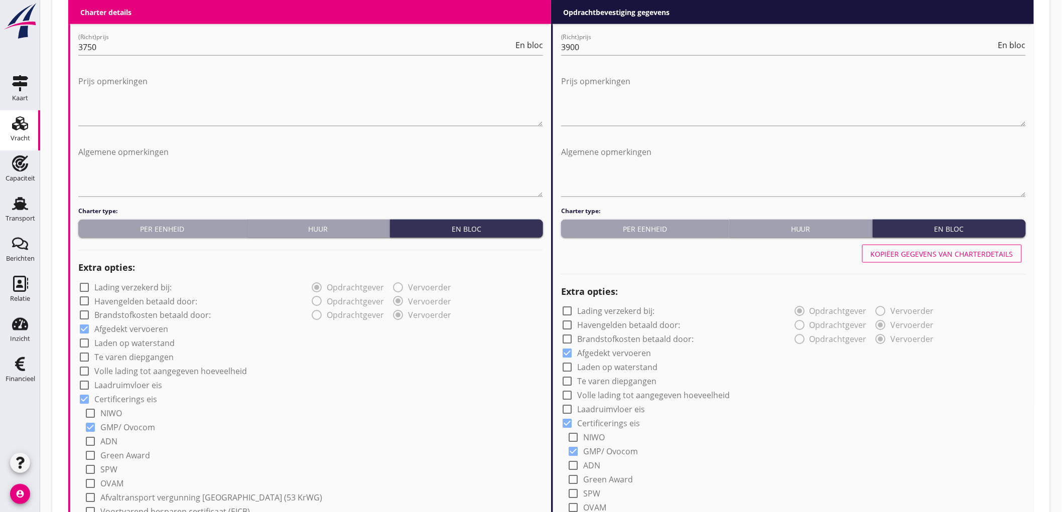
type input "2.5"
click at [957, 257] on div "Kopiëer gegevens van charterdetails" at bounding box center [942, 254] width 143 height 11
type input "Brouwgerst (120)"
type input "Mais (150)"
type input "Raapschroot (1720)"
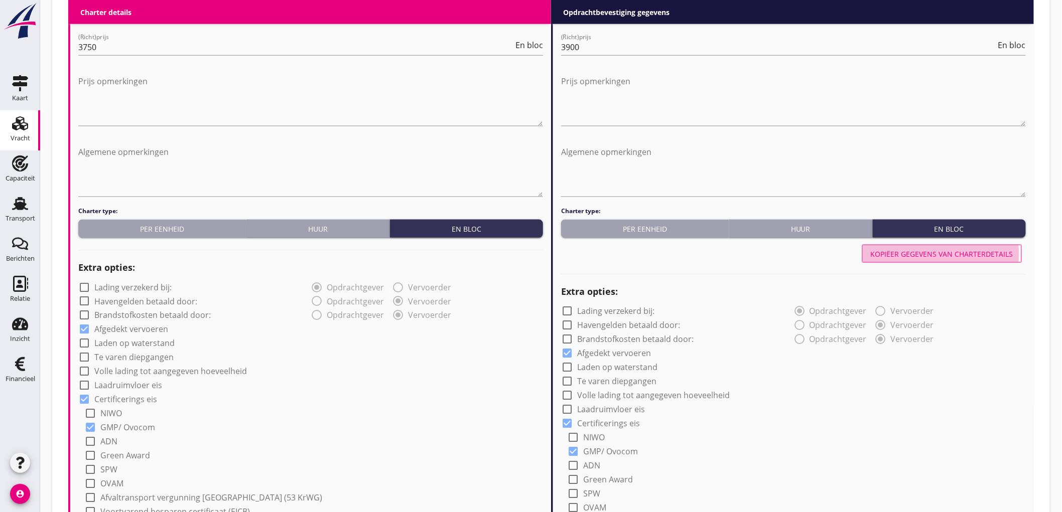
type input "a"
radio input "false"
radio input "true"
radio input "false"
radio input "true"
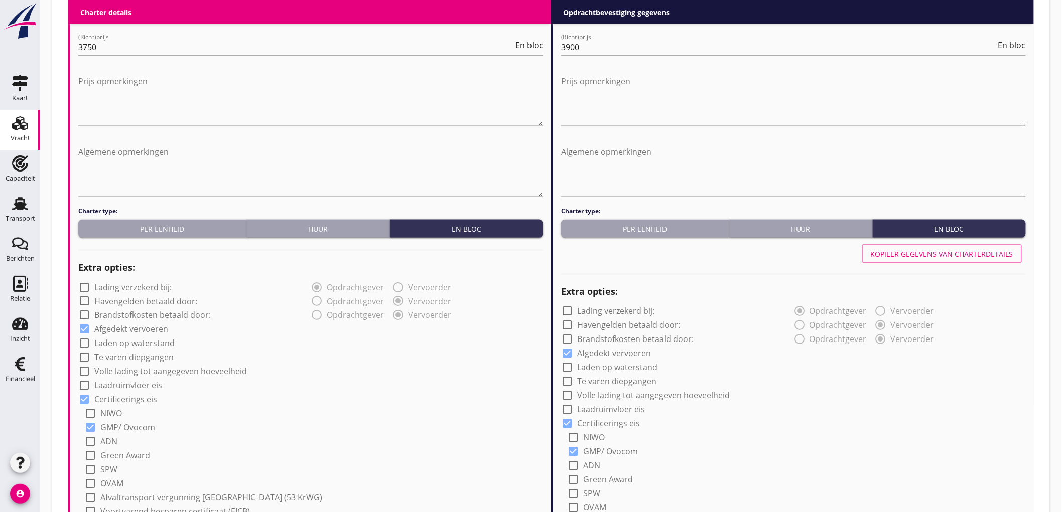
scroll to position [0, 0]
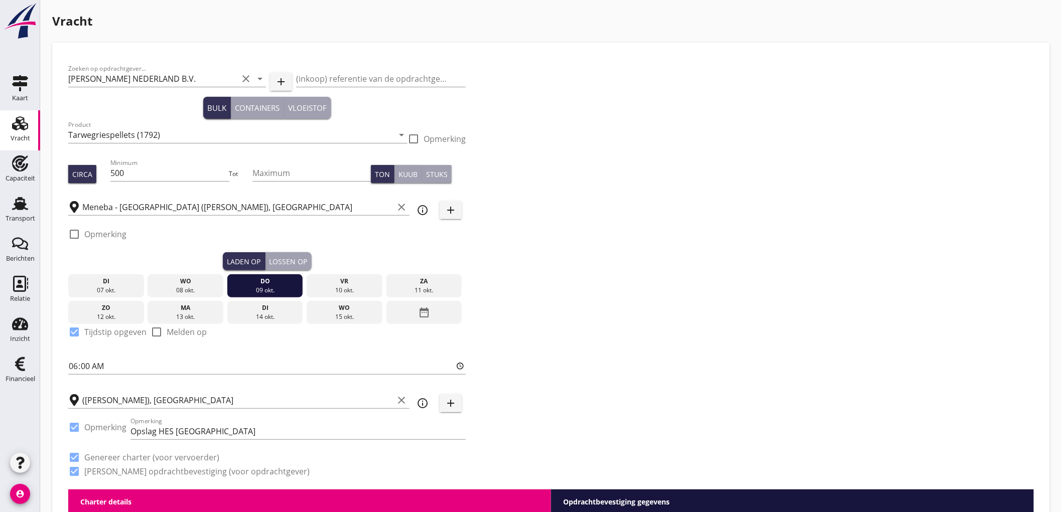
click at [298, 259] on div "Lossen op" at bounding box center [288, 261] width 38 height 11
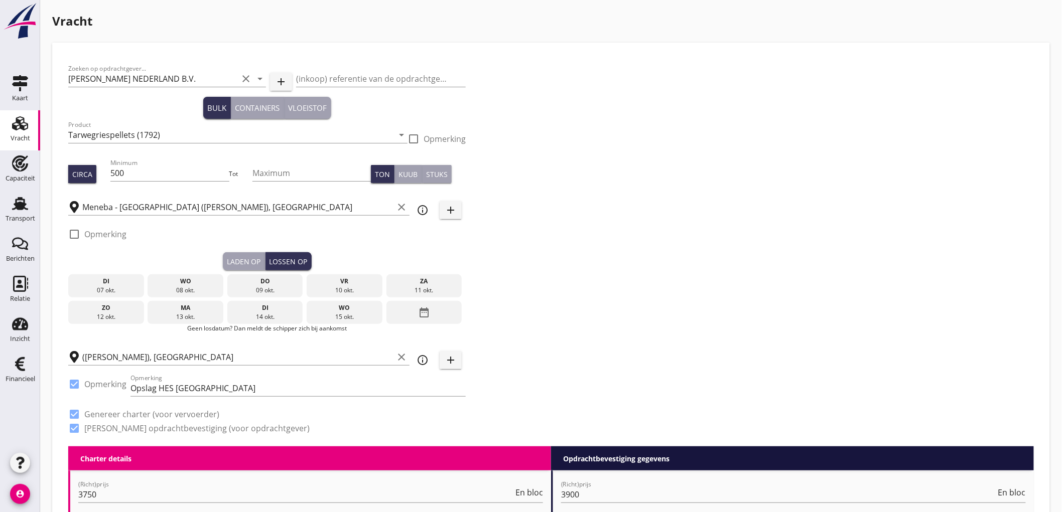
click at [193, 312] on div "[DATE]" at bounding box center [186, 312] width 76 height 23
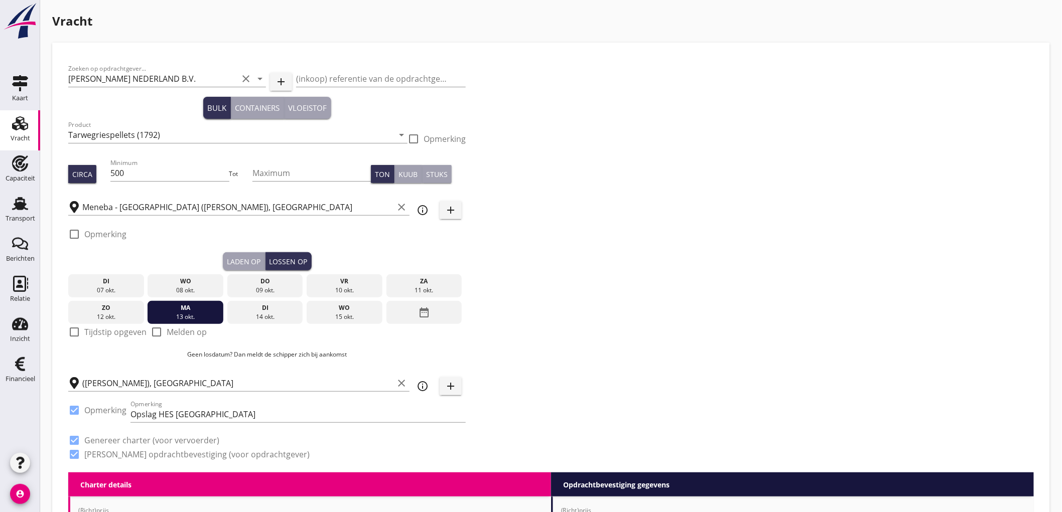
click at [112, 334] on label "Tijdstip opgeven" at bounding box center [115, 332] width 62 height 10
checkbox input "true"
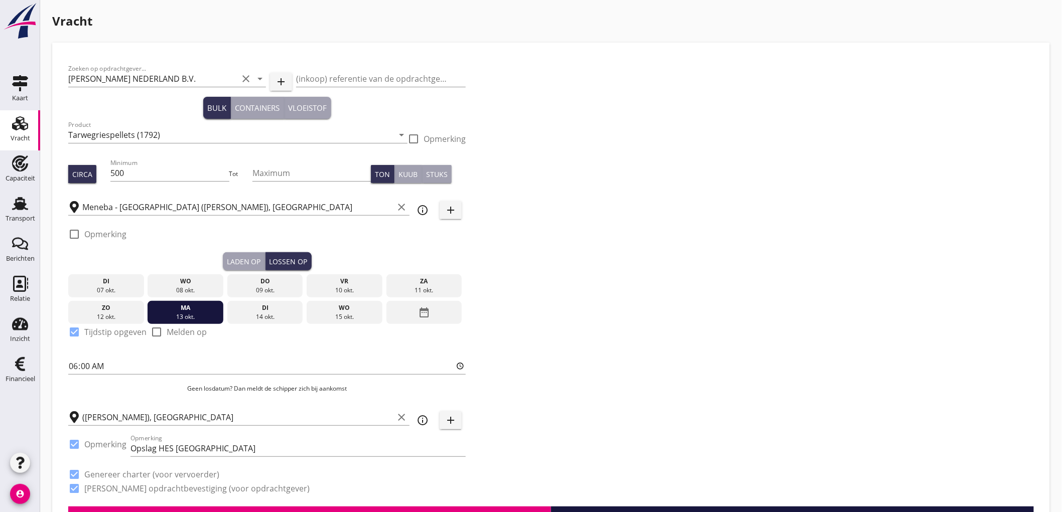
scroll to position [446, 0]
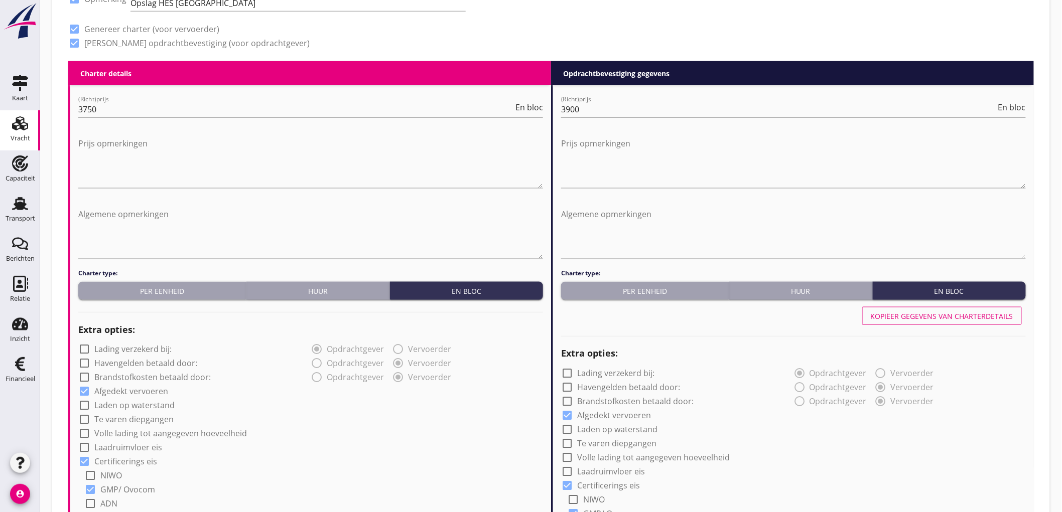
click at [965, 318] on div "Kopiëer gegevens van charterdetails" at bounding box center [942, 316] width 143 height 11
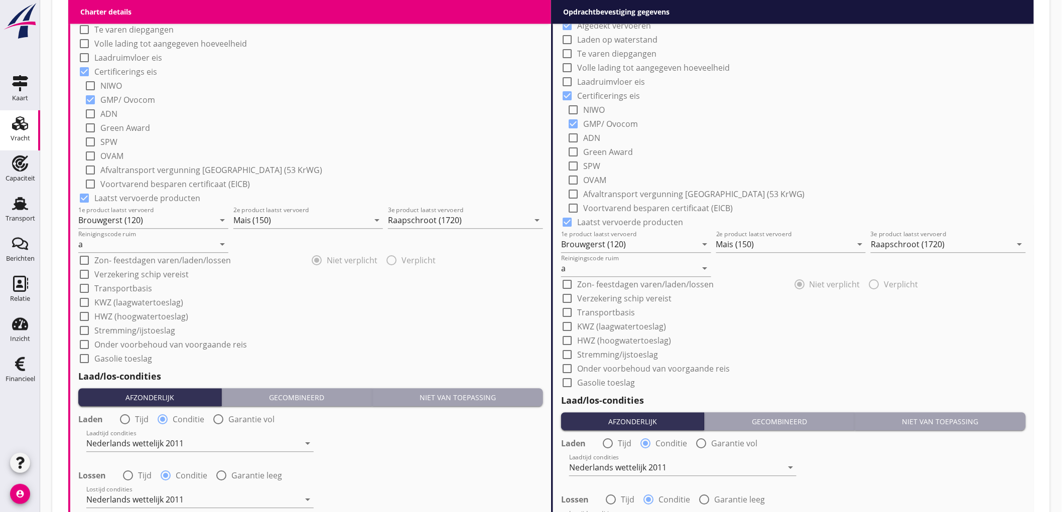
scroll to position [1115, 0]
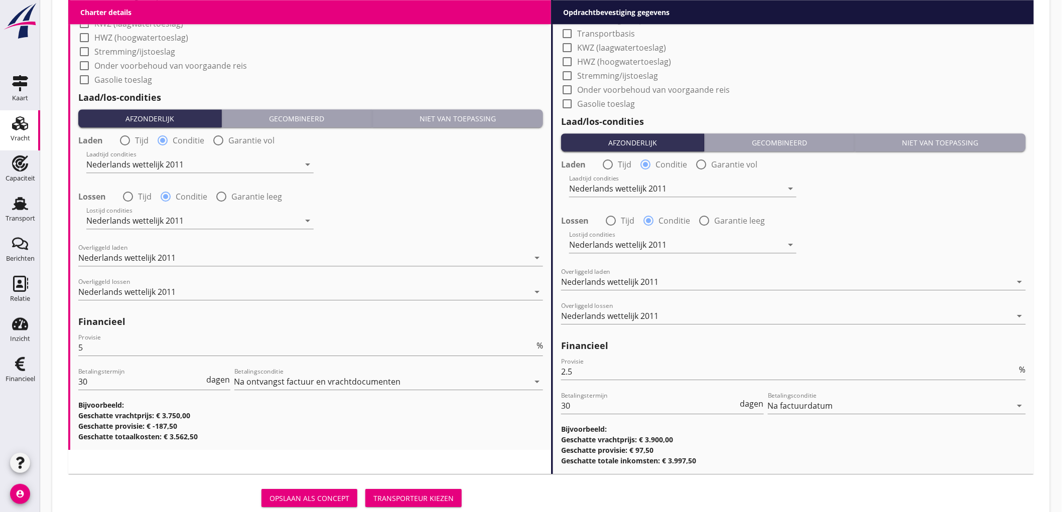
click at [426, 502] on div "Transporteur kiezen" at bounding box center [413, 498] width 80 height 11
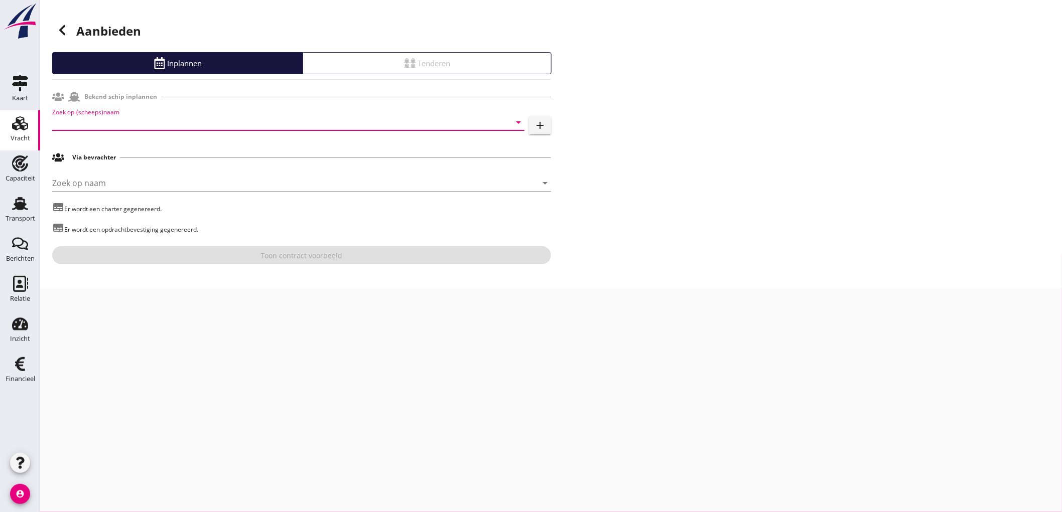
click at [147, 117] on input "Zoek op (scheeps)naam" at bounding box center [274, 122] width 444 height 16
click at [158, 143] on div "SIENNA" at bounding box center [302, 142] width 428 height 12
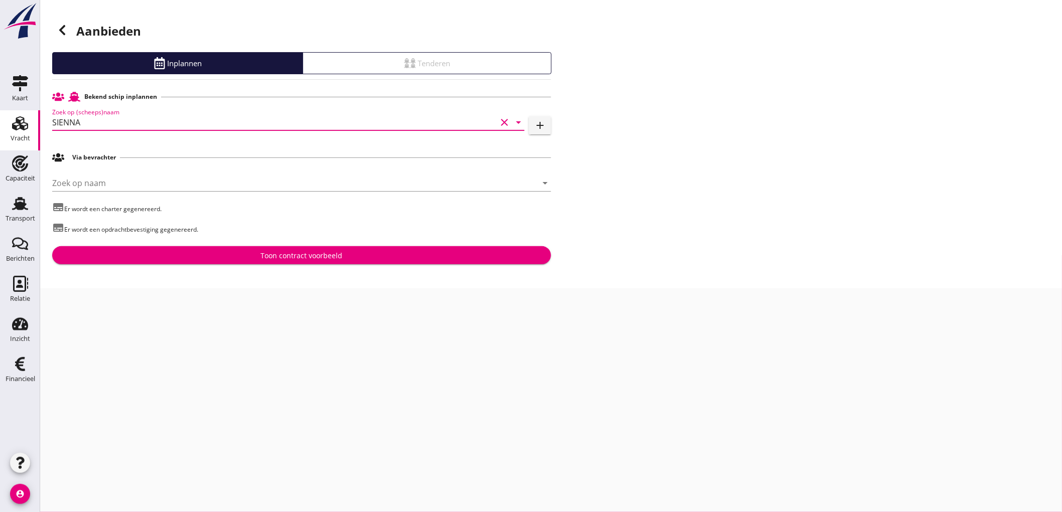
type input "SIENNA"
click at [363, 260] on div "Toon contract voorbeeld" at bounding box center [301, 255] width 483 height 11
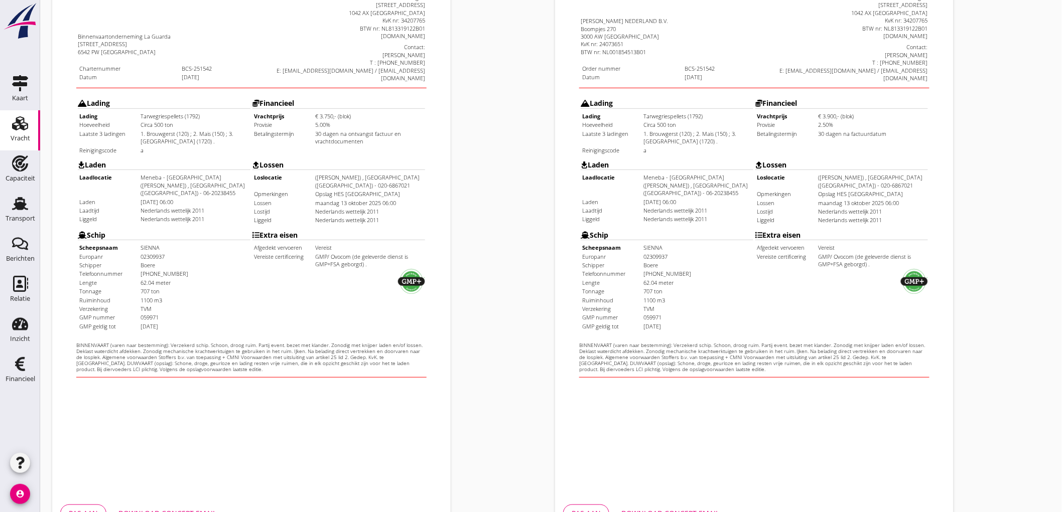
scroll to position [230, 0]
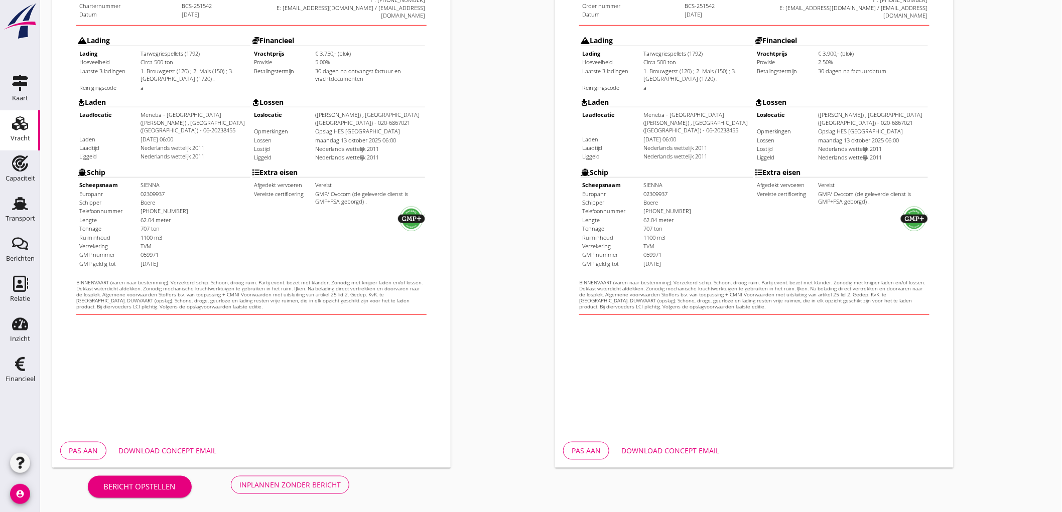
click at [295, 481] on div "Inplannen zonder bericht" at bounding box center [289, 485] width 101 height 11
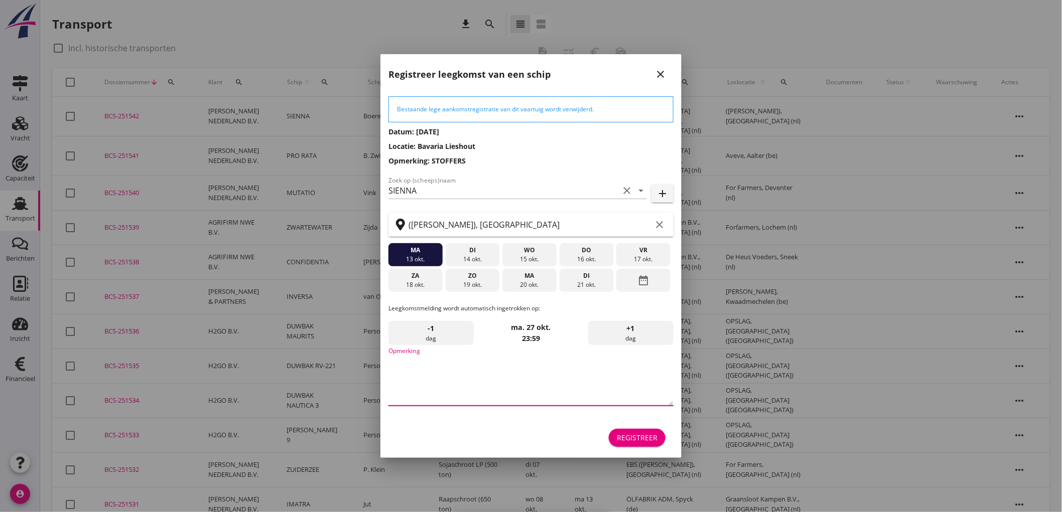
click at [424, 378] on textarea "Opmerking" at bounding box center [530, 379] width 285 height 53
type textarea "STOFFERS"
click at [649, 429] on button "Registreer" at bounding box center [637, 438] width 57 height 18
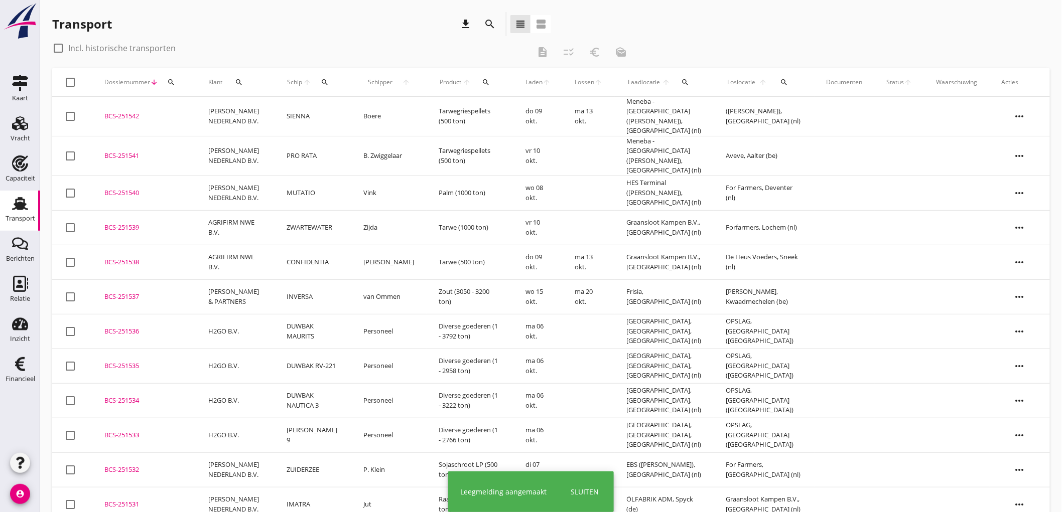
click at [330, 109] on td "SIENNA" at bounding box center [313, 117] width 76 height 40
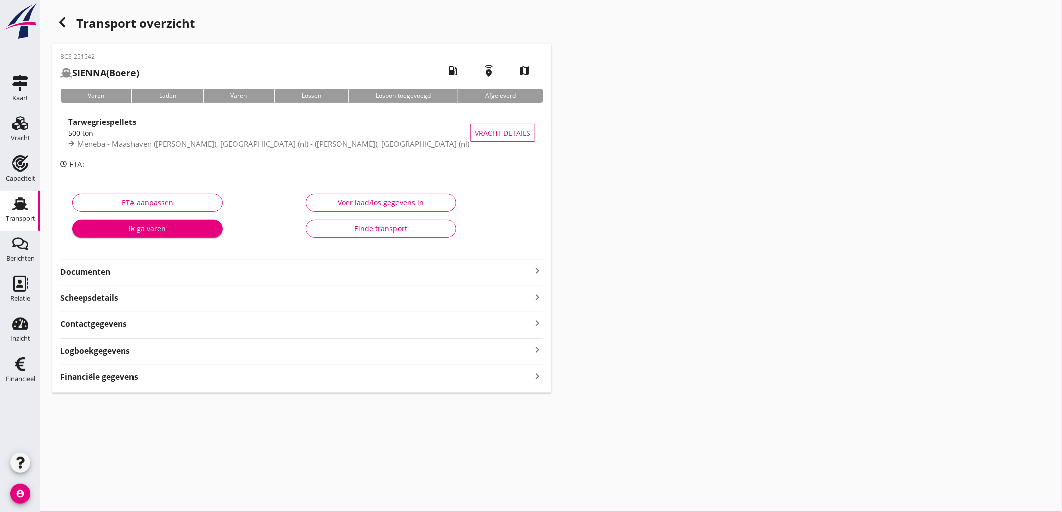
click at [216, 129] on div "500 ton" at bounding box center [269, 133] width 402 height 11
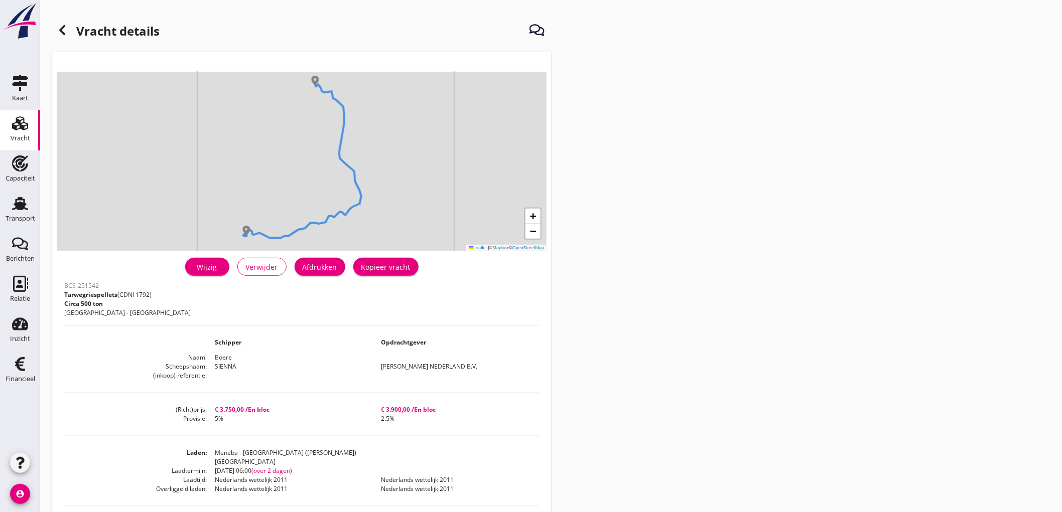
click at [317, 266] on div "Afdrukken" at bounding box center [320, 267] width 35 height 11
click at [66, 32] on icon at bounding box center [62, 30] width 12 height 12
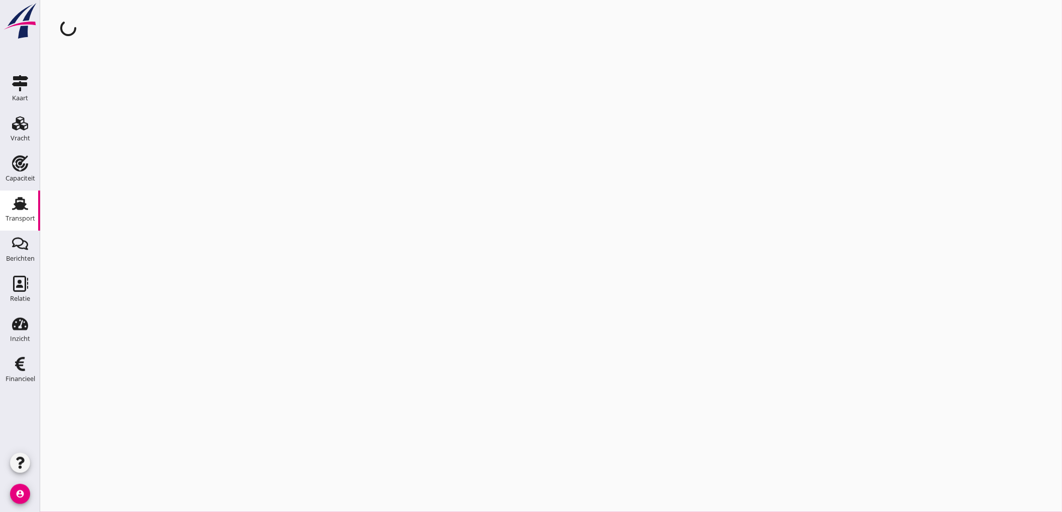
click at [15, 207] on icon "Transport" at bounding box center [20, 204] width 16 height 16
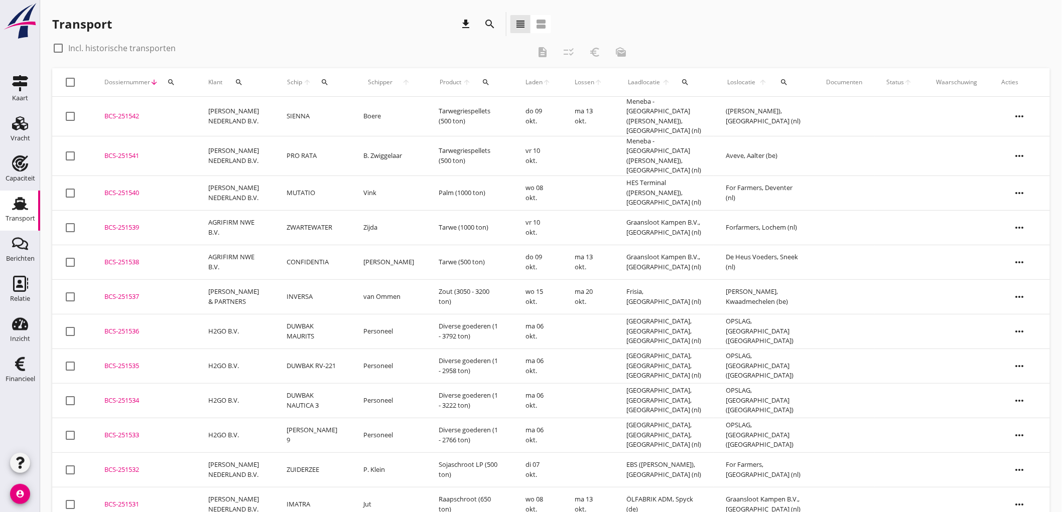
click at [254, 124] on td "[PERSON_NAME] NEDERLAND B.V." at bounding box center [235, 117] width 79 height 40
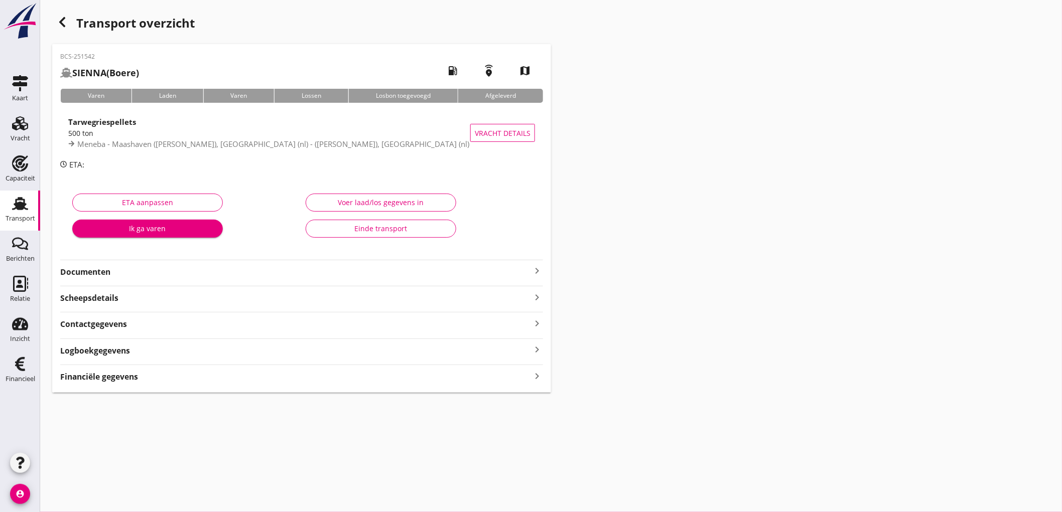
click at [246, 262] on div "Documenten keyboard_arrow_right" at bounding box center [301, 269] width 483 height 18
click at [257, 272] on strong "Documenten" at bounding box center [295, 272] width 471 height 12
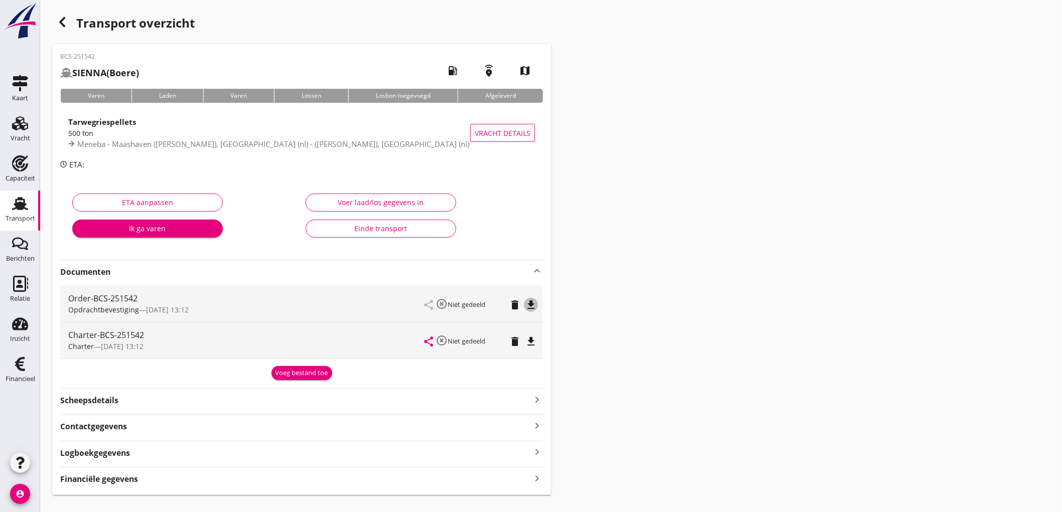
click at [531, 306] on icon "file_download" at bounding box center [531, 305] width 12 height 12
click at [534, 339] on icon "file_download" at bounding box center [531, 342] width 12 height 12
click at [98, 476] on strong "Financiële gegevens" at bounding box center [99, 480] width 78 height 12
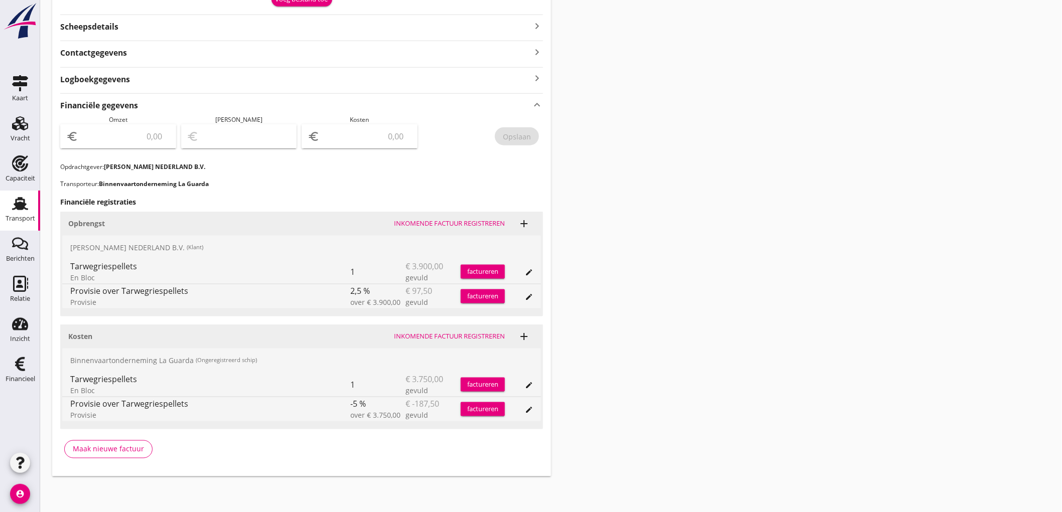
click at [150, 132] on input "number" at bounding box center [125, 136] width 90 height 16
type input "3802"
type input "3802.50"
type input "3799.50"
type input "3"
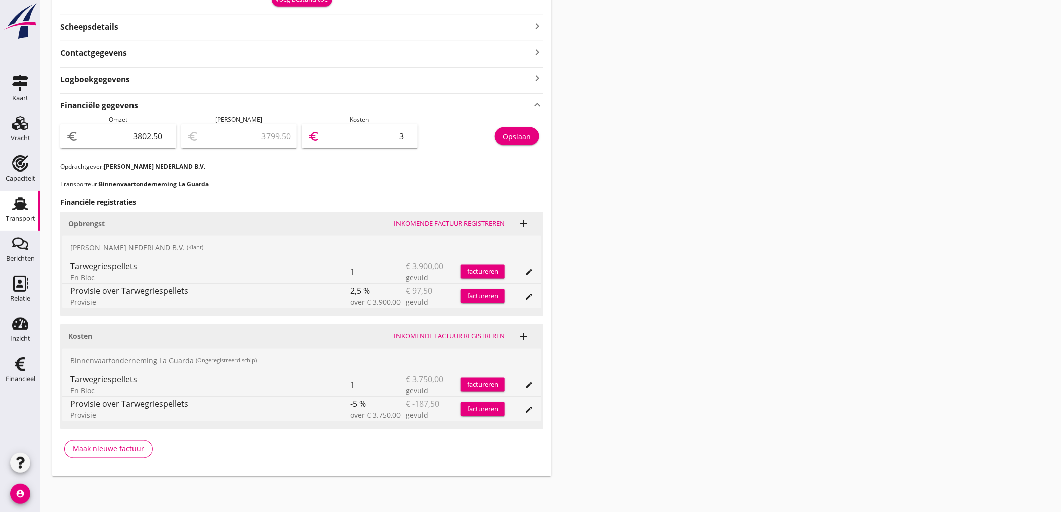
type input "3767.50"
type input "35"
type input "3446.50"
type input "356"
type input "240.50"
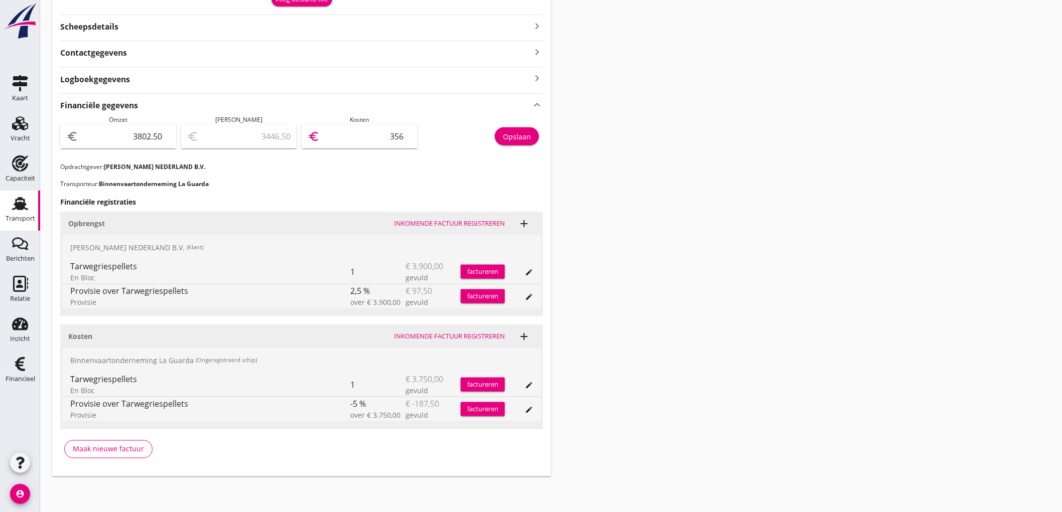
type input "3562"
type input "240.00"
type input "3562.50"
click at [515, 137] on div "Opslaan" at bounding box center [517, 136] width 28 height 11
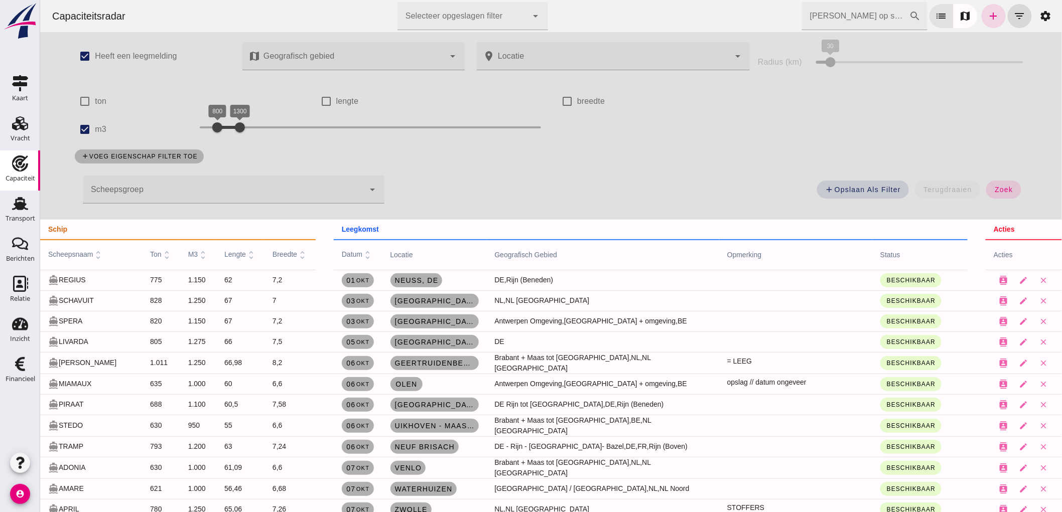
scroll to position [111, 0]
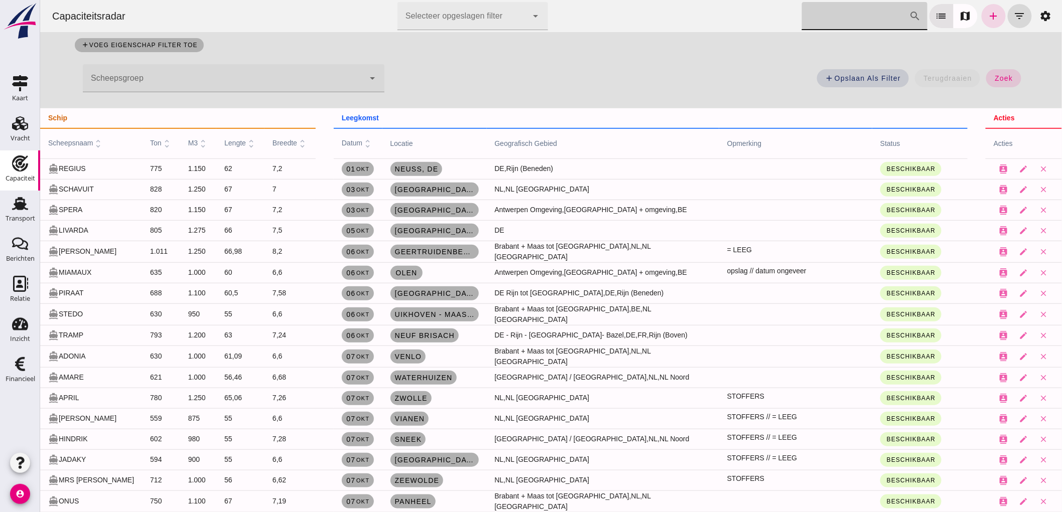
click at [846, 22] on input "Zoek op scheepsnaam" at bounding box center [854, 16] width 107 height 28
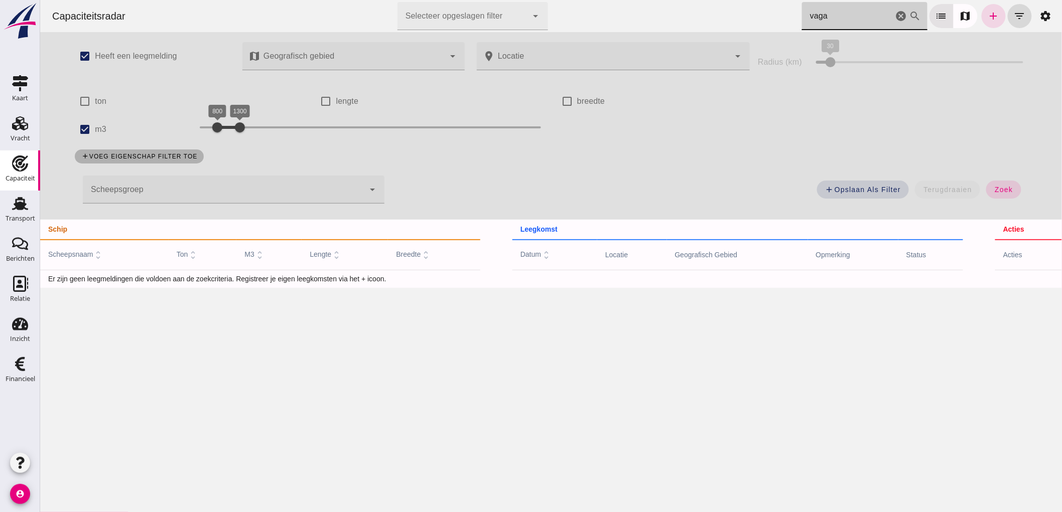
scroll to position [0, 0]
type input "vaga"
click at [75, 126] on input "m3" at bounding box center [84, 129] width 20 height 20
checkbox input "false"
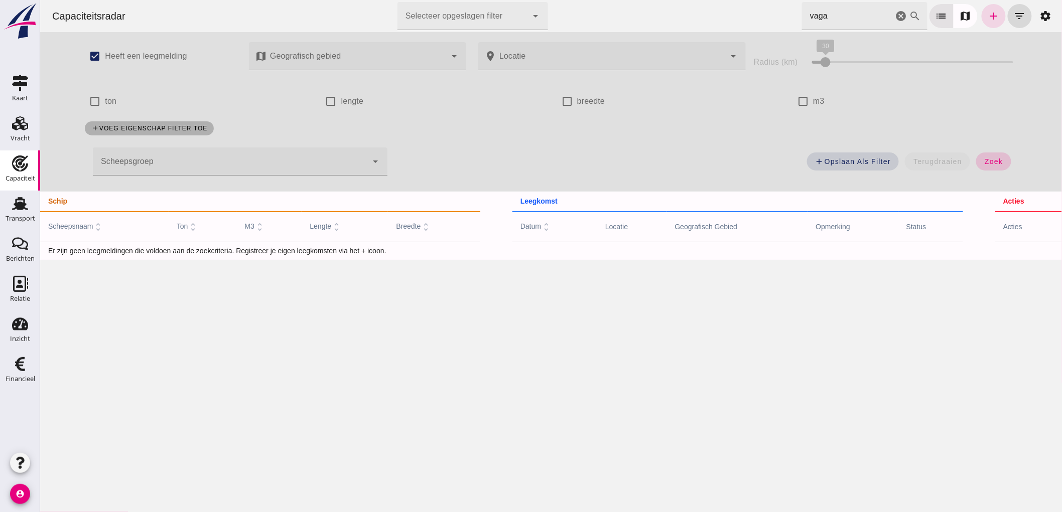
click at [976, 160] on button "zoek" at bounding box center [993, 162] width 35 height 18
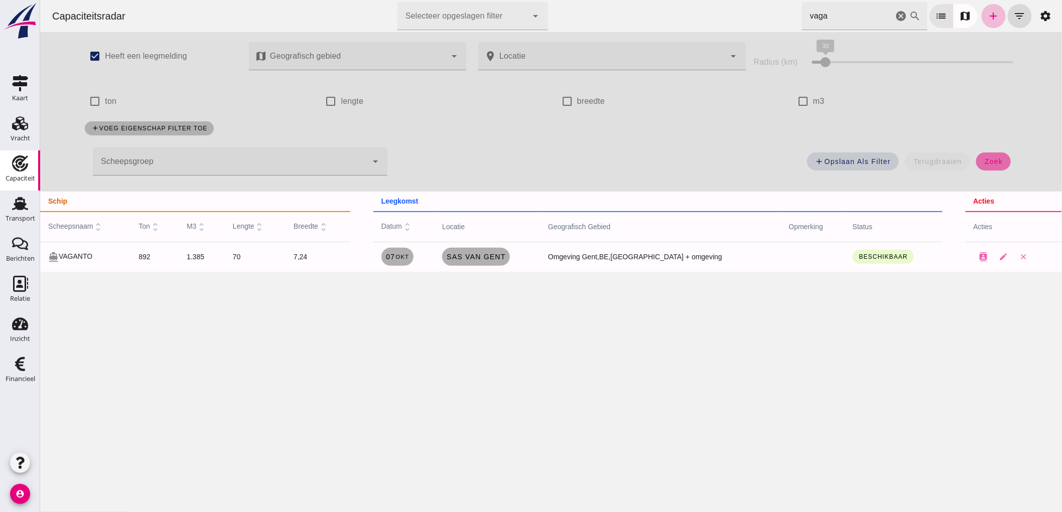
click at [984, 161] on span "zoek" at bounding box center [993, 162] width 19 height 8
click at [895, 21] on icon "cancel" at bounding box center [901, 16] width 12 height 12
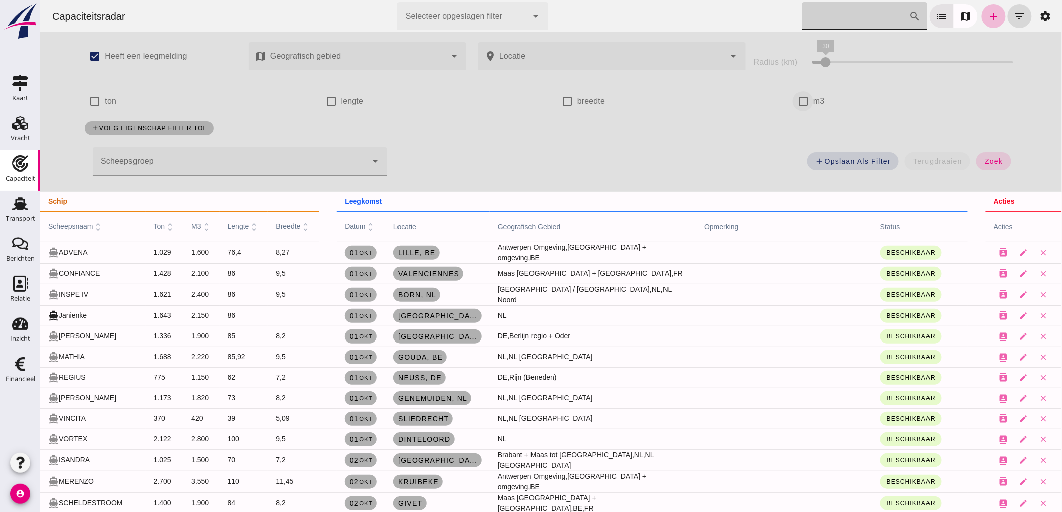
click at [802, 98] on input "m3" at bounding box center [802, 101] width 20 height 20
checkbox input "true"
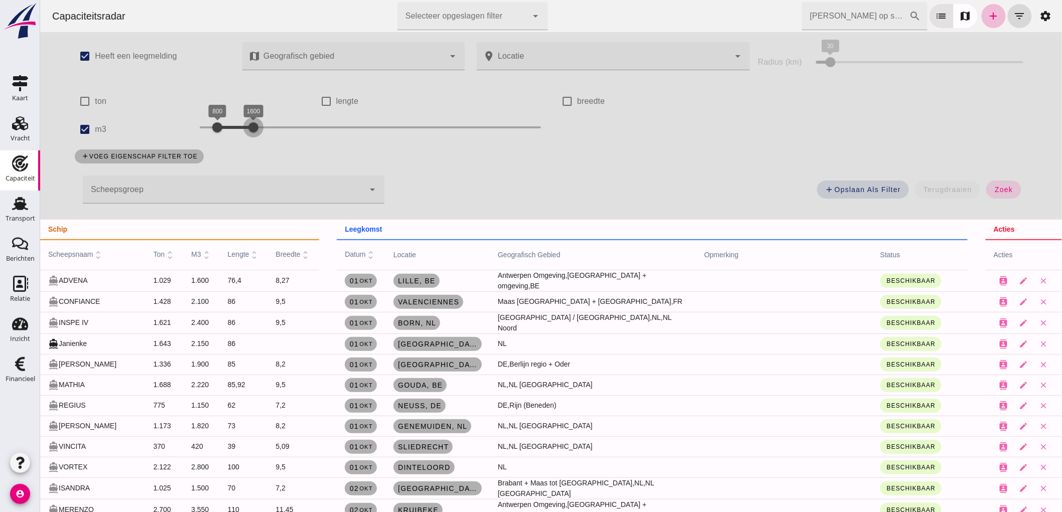
drag, startPoint x: 230, startPoint y: 122, endPoint x: 244, endPoint y: 123, distance: 13.6
click at [244, 123] on div at bounding box center [253, 127] width 20 height 20
drag, startPoint x: 215, startPoint y: 129, endPoint x: 221, endPoint y: 134, distance: 8.2
click at [221, 134] on div at bounding box center [221, 127] width 20 height 20
drag, startPoint x: 241, startPoint y: 127, endPoint x: 233, endPoint y: 134, distance: 11.0
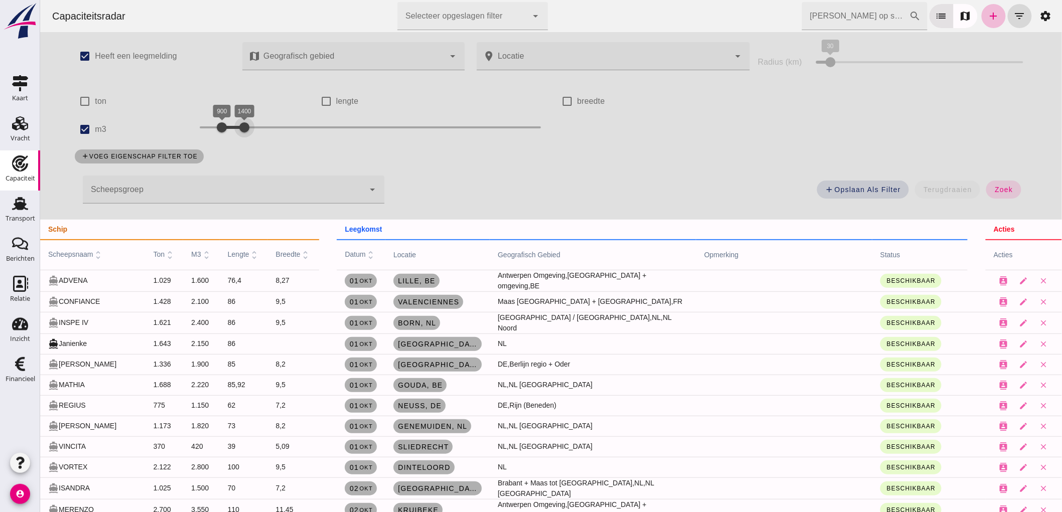
click at [234, 134] on div at bounding box center [244, 127] width 20 height 20
drag, startPoint x: 231, startPoint y: 130, endPoint x: 250, endPoint y: 129, distance: 19.1
click at [250, 129] on div at bounding box center [244, 127] width 20 height 20
drag, startPoint x: 211, startPoint y: 126, endPoint x: 224, endPoint y: 137, distance: 16.5
click at [225, 137] on div at bounding box center [235, 127] width 20 height 20
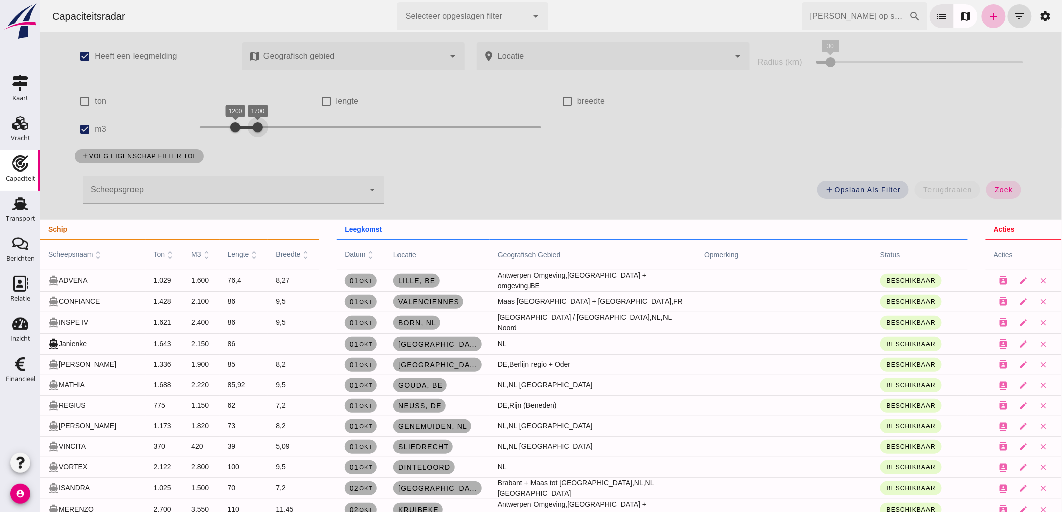
drag, startPoint x: 253, startPoint y: 131, endPoint x: 247, endPoint y: 138, distance: 8.5
click at [252, 132] on div "1700" at bounding box center [257, 127] width 10 height 10
click at [998, 190] on span "zoek" at bounding box center [1003, 190] width 19 height 8
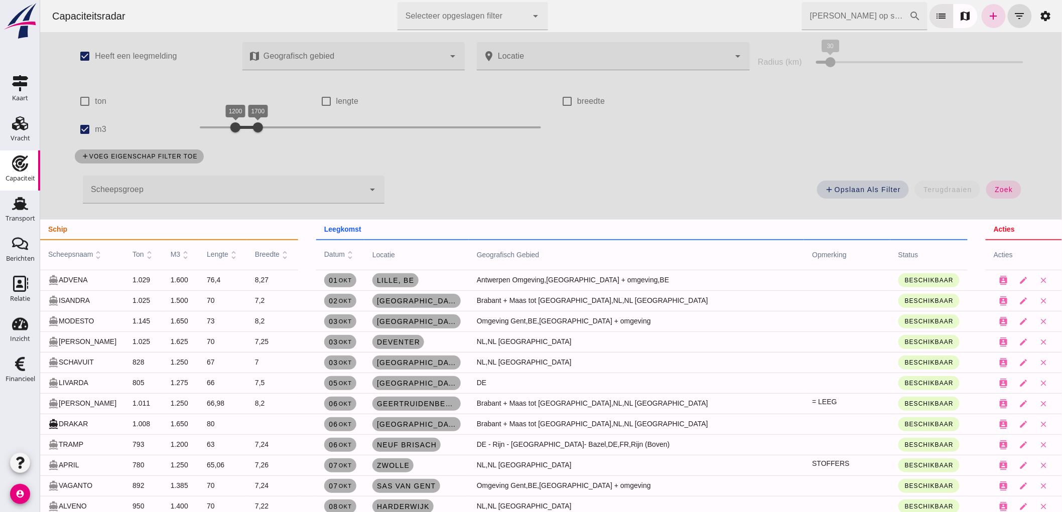
drag, startPoint x: 846, startPoint y: 21, endPoint x: 839, endPoint y: 22, distance: 7.0
click at [846, 21] on input "Zoek op scheepsnaam" at bounding box center [854, 16] width 107 height 28
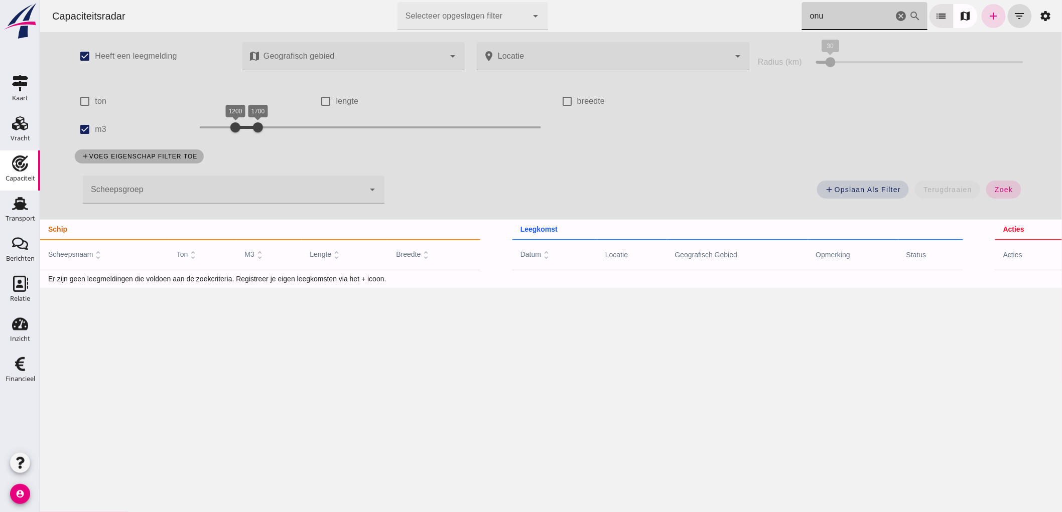
type input "onu"
click at [94, 127] on label "m3" at bounding box center [100, 129] width 12 height 28
click at [93, 127] on input "m3" at bounding box center [84, 129] width 20 height 20
checkbox input "false"
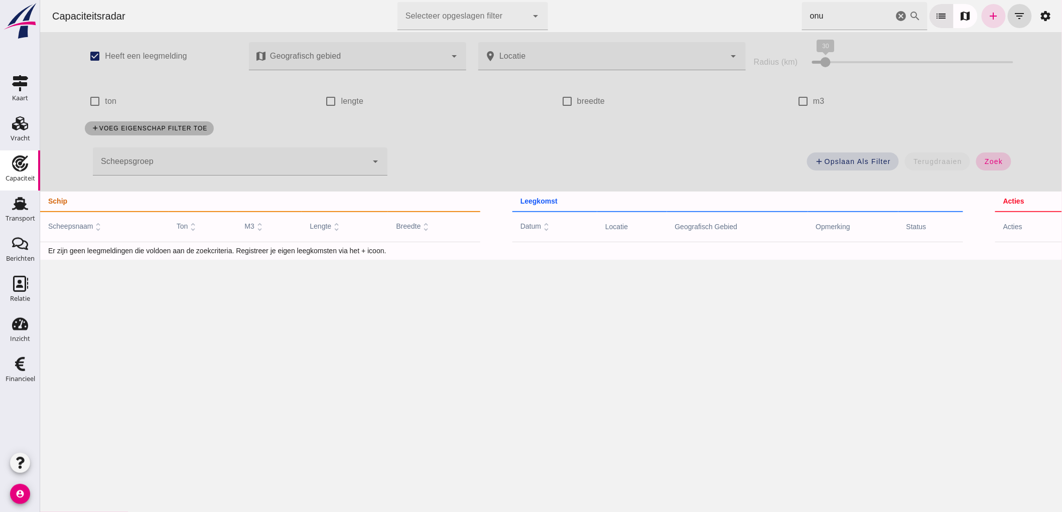
click at [999, 157] on button "zoek" at bounding box center [993, 162] width 35 height 18
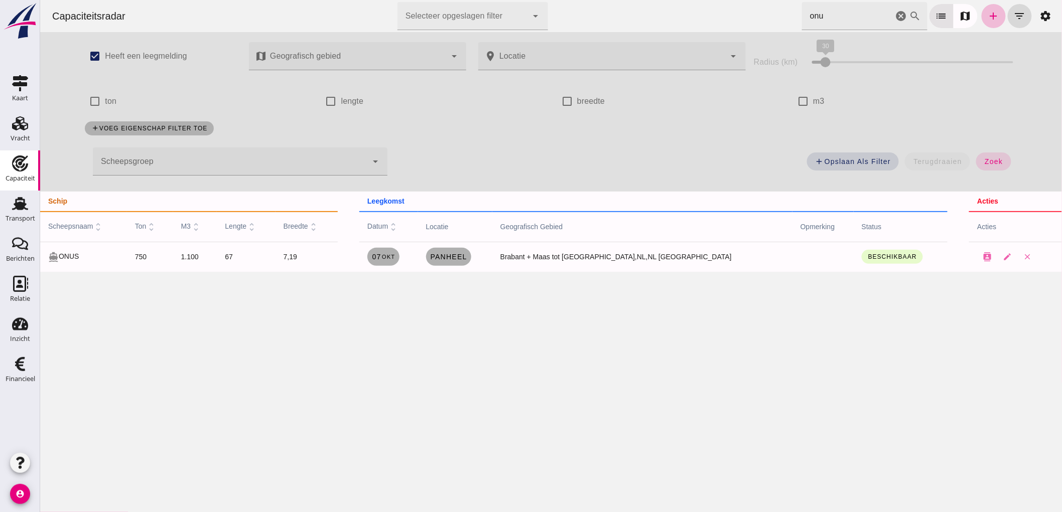
click at [825, 22] on input "onu" at bounding box center [846, 16] width 91 height 28
